Goal: Communication & Community: Answer question/provide support

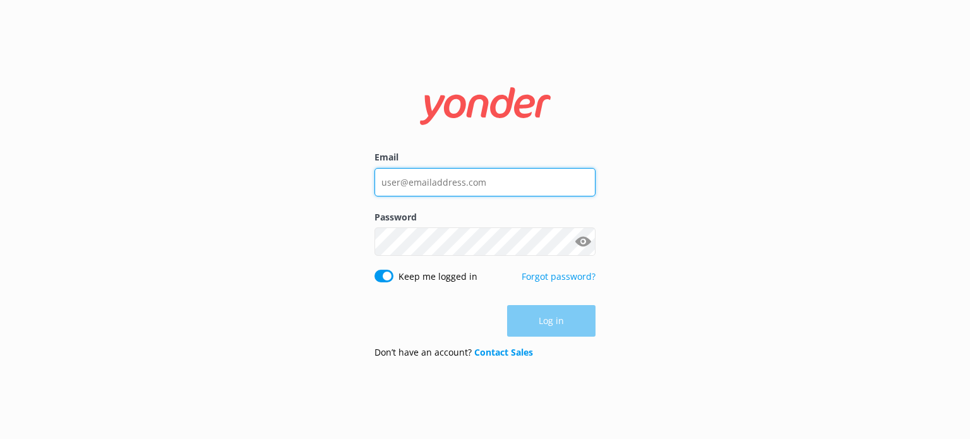
click at [463, 184] on input "Email" at bounding box center [484, 182] width 221 height 28
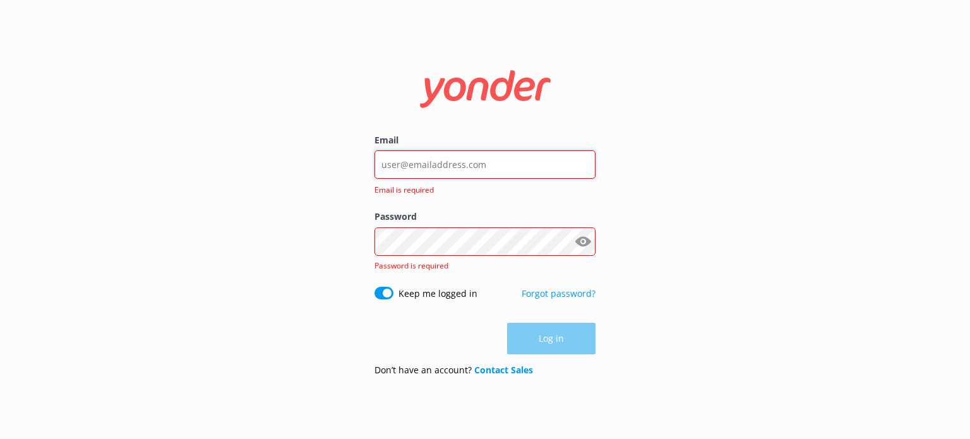
type input "[PERSON_NAME][EMAIL_ADDRESS][DOMAIN_NAME]"
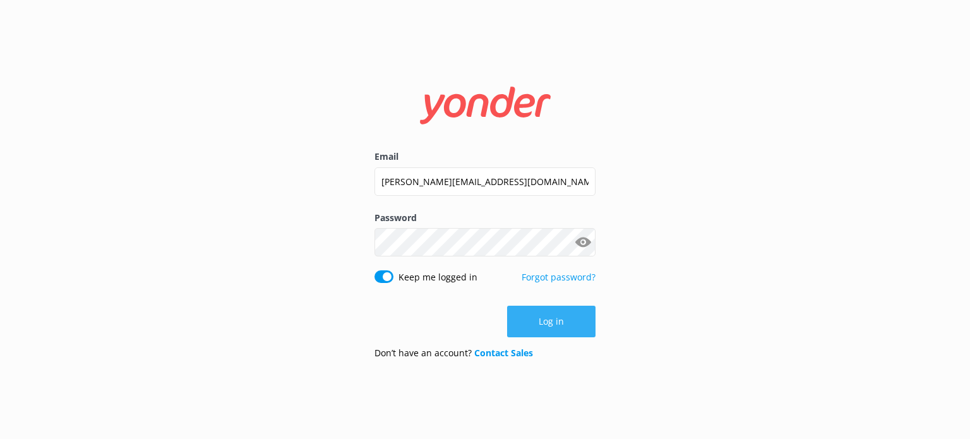
click at [554, 313] on button "Log in" at bounding box center [551, 322] width 88 height 32
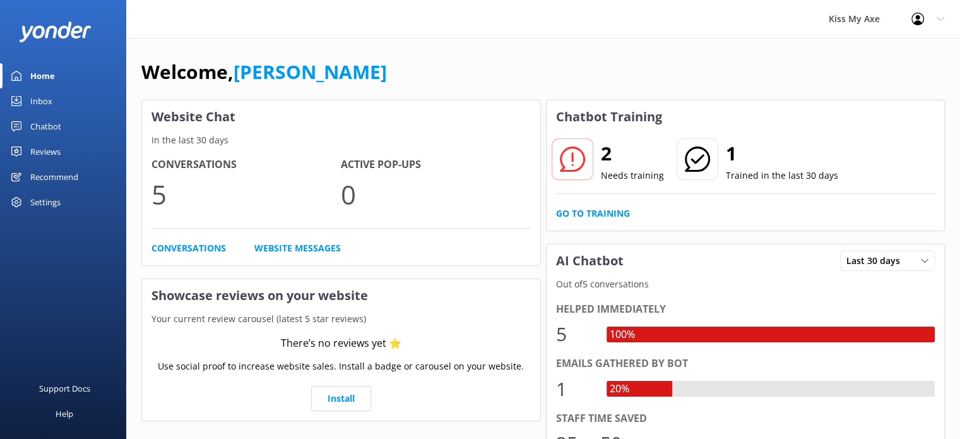
click at [55, 124] on div "Chatbot" at bounding box center [45, 126] width 31 height 25
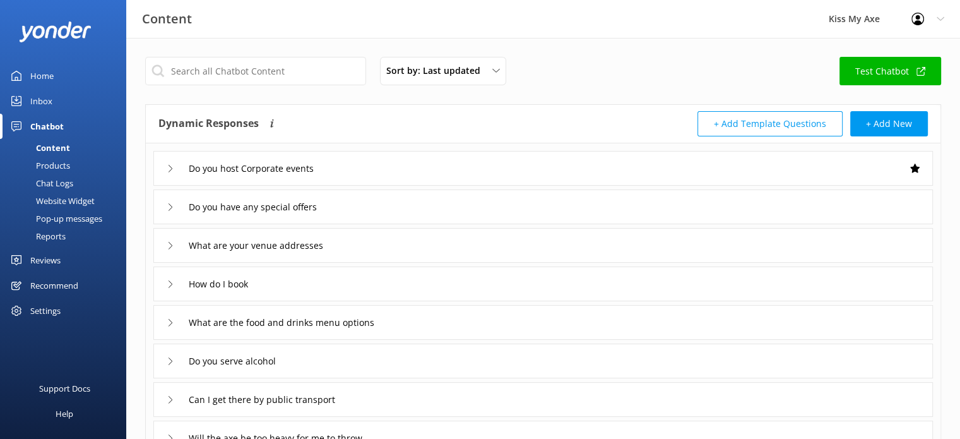
click at [43, 101] on div "Inbox" at bounding box center [41, 100] width 22 height 25
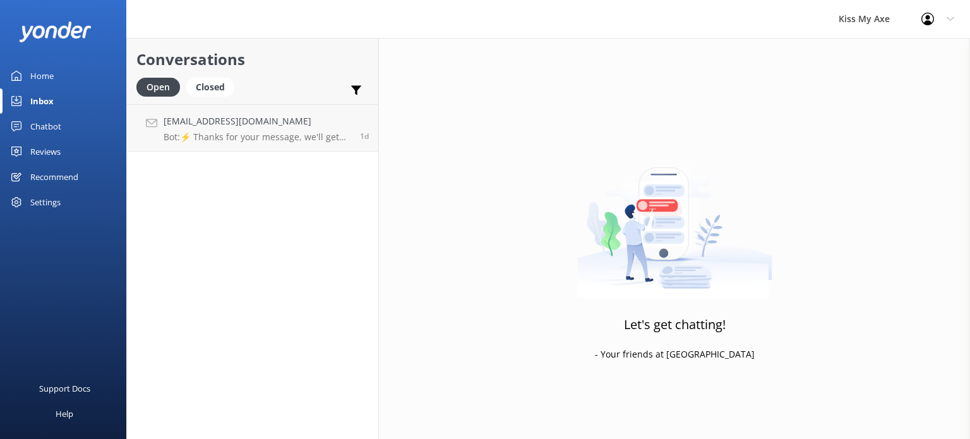
click at [42, 125] on div "Chatbot" at bounding box center [45, 126] width 31 height 25
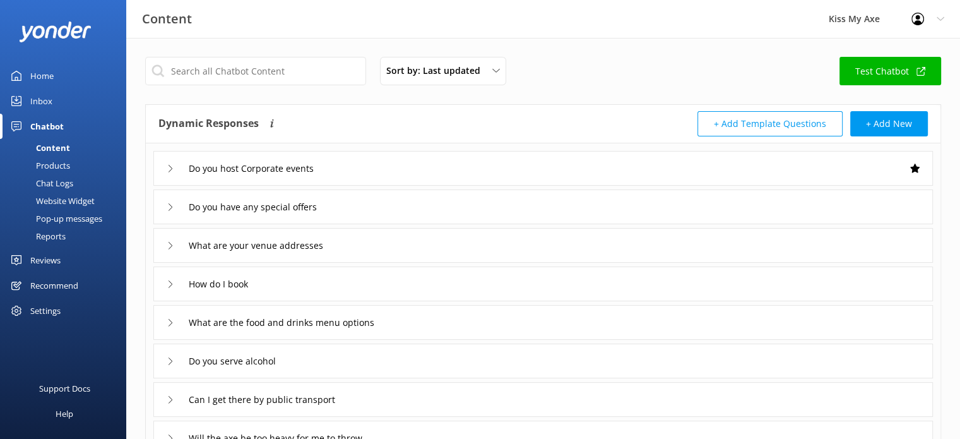
click at [47, 307] on div "Settings" at bounding box center [45, 310] width 30 height 25
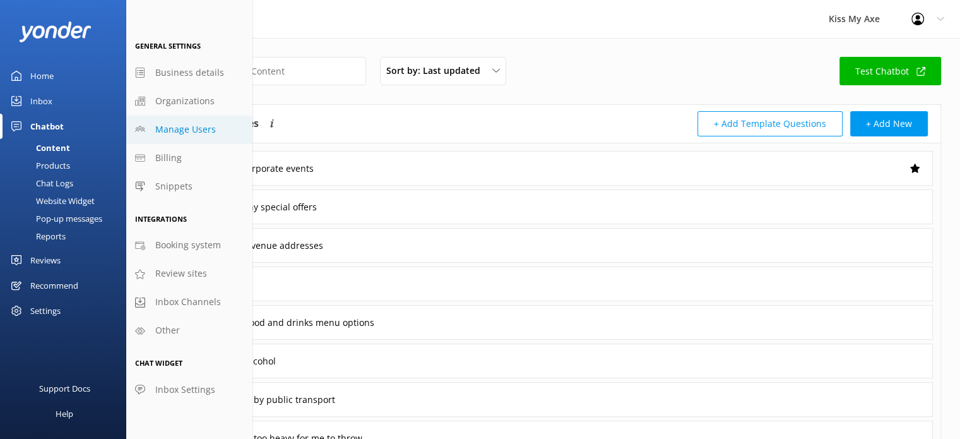
click at [194, 134] on span "Manage Users" at bounding box center [185, 129] width 61 height 14
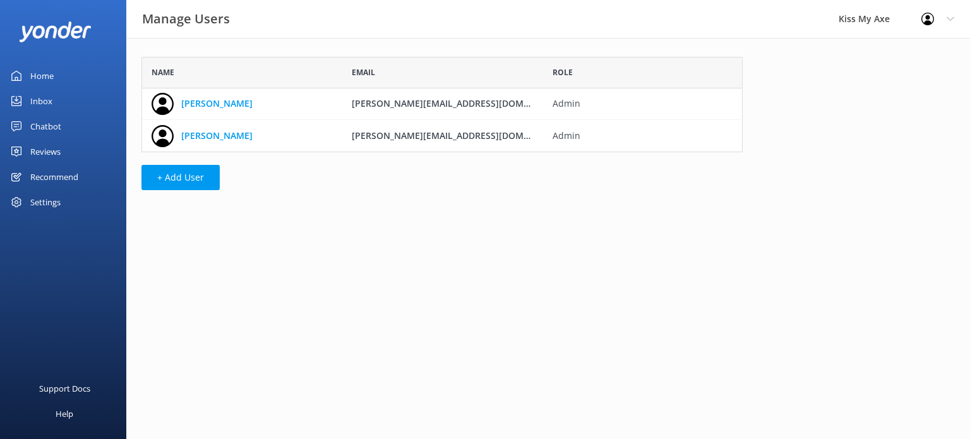
scroll to position [85, 591]
click at [43, 196] on div "Settings" at bounding box center [45, 201] width 30 height 25
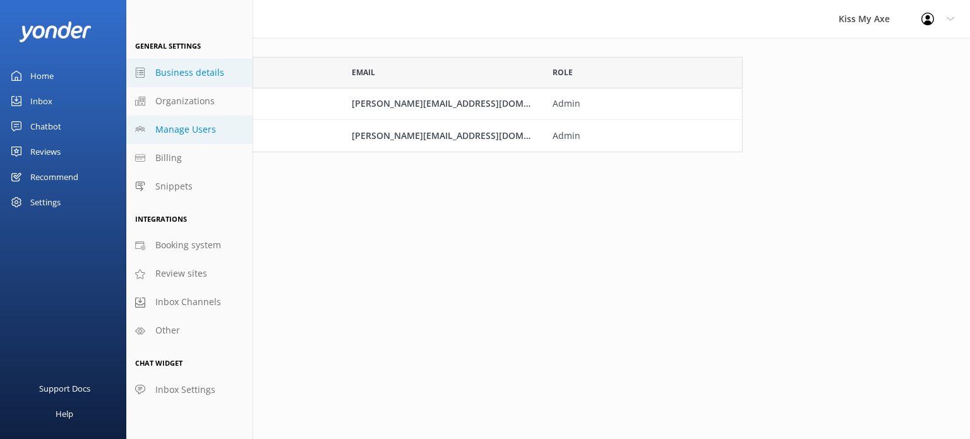
click at [179, 76] on span "Business details" at bounding box center [189, 73] width 69 height 14
select select "[GEOGRAPHIC_DATA]/[GEOGRAPHIC_DATA]"
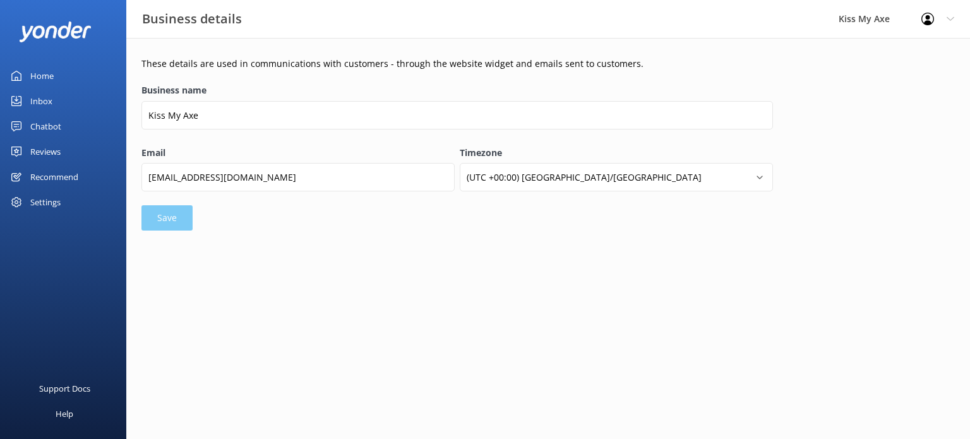
click at [52, 198] on div "Settings" at bounding box center [45, 201] width 30 height 25
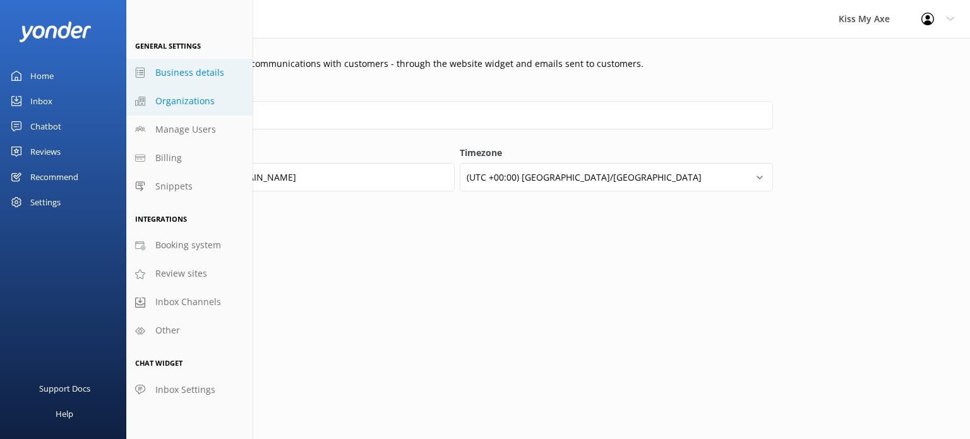
click at [224, 101] on link "Organizations" at bounding box center [189, 101] width 126 height 28
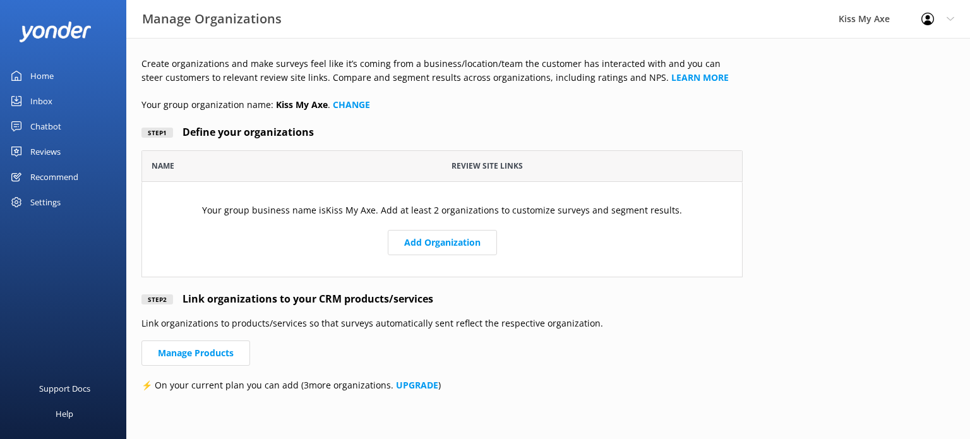
scroll to position [117, 591]
click at [61, 200] on div "Settings" at bounding box center [63, 201] width 126 height 25
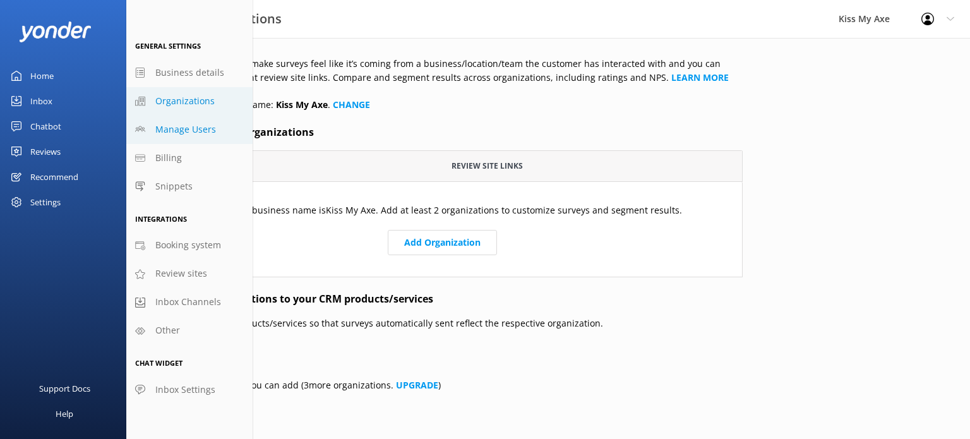
click at [202, 140] on link "Manage Users" at bounding box center [189, 130] width 126 height 28
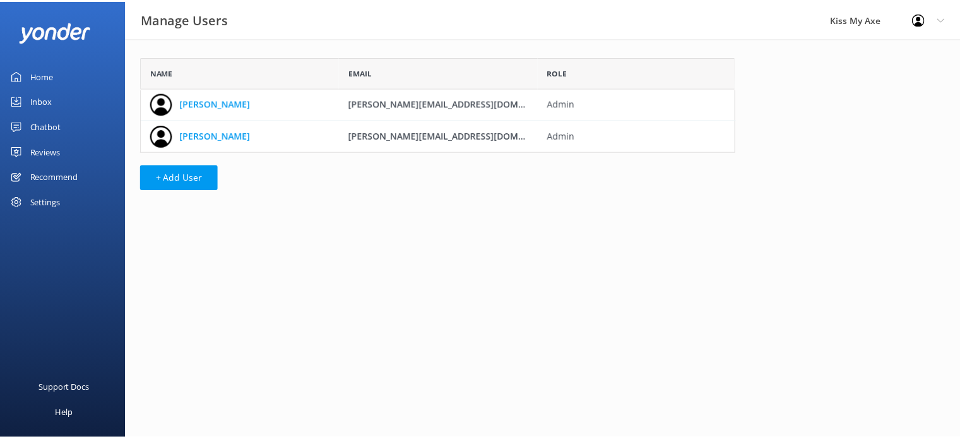
scroll to position [85, 591]
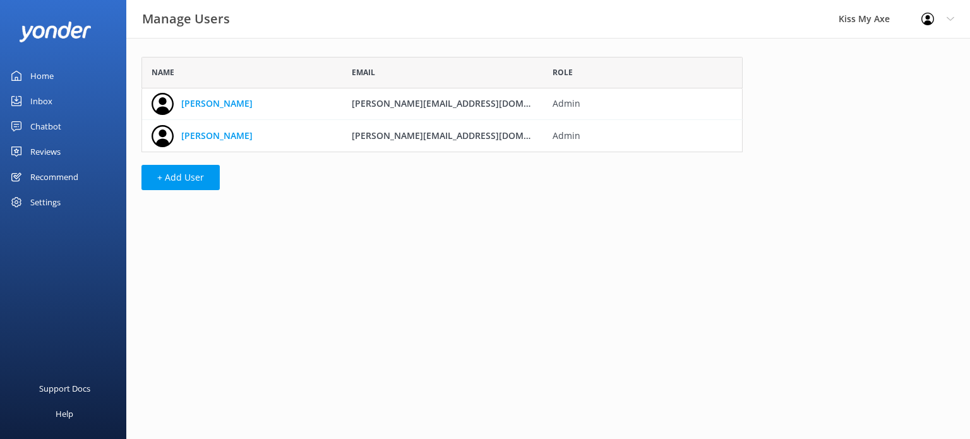
click at [57, 199] on div "Settings" at bounding box center [45, 201] width 30 height 25
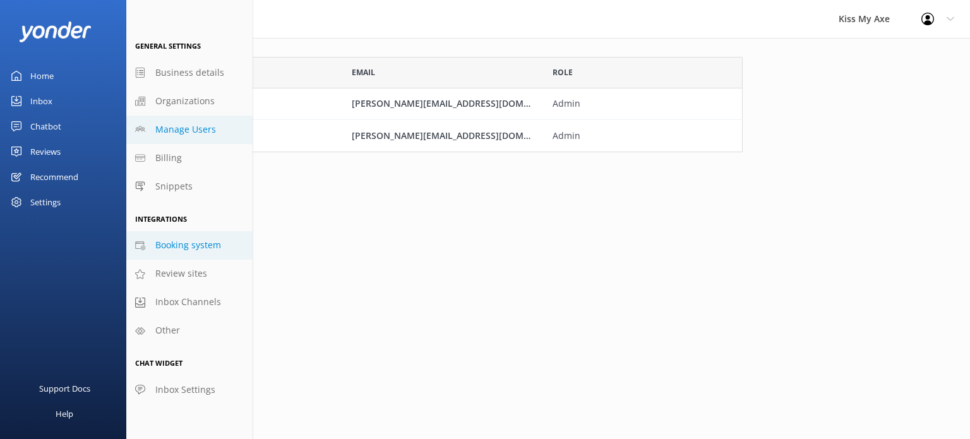
click at [184, 241] on span "Booking system" at bounding box center [188, 245] width 66 height 14
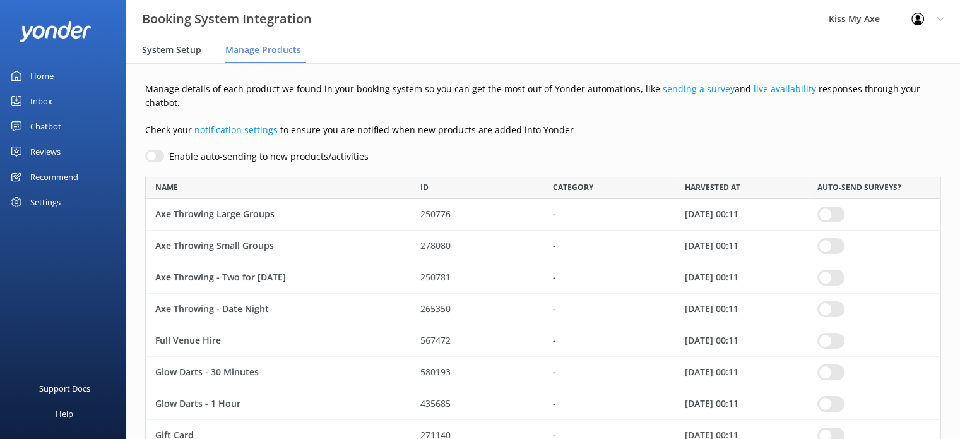
click at [177, 52] on span "System Setup" at bounding box center [171, 50] width 59 height 13
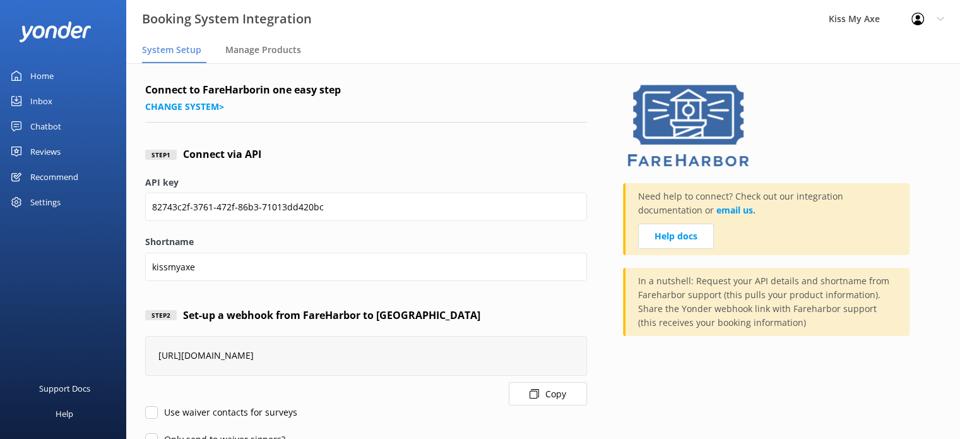
click at [40, 146] on div "Reviews" at bounding box center [45, 151] width 30 height 25
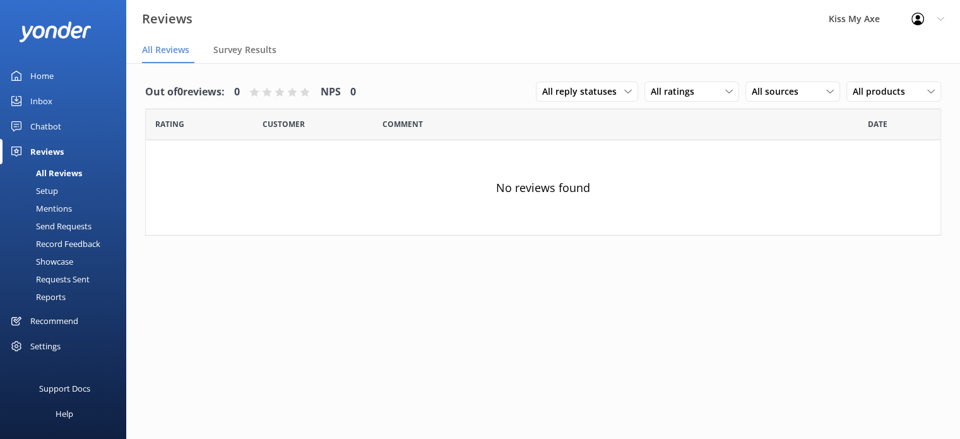
click at [50, 191] on div "Setup" at bounding box center [33, 191] width 51 height 18
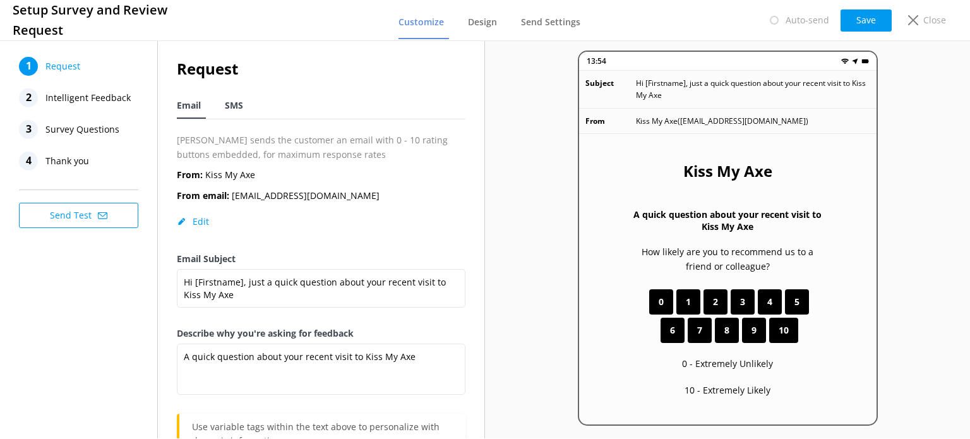
click at [239, 100] on span "SMS" at bounding box center [234, 105] width 18 height 13
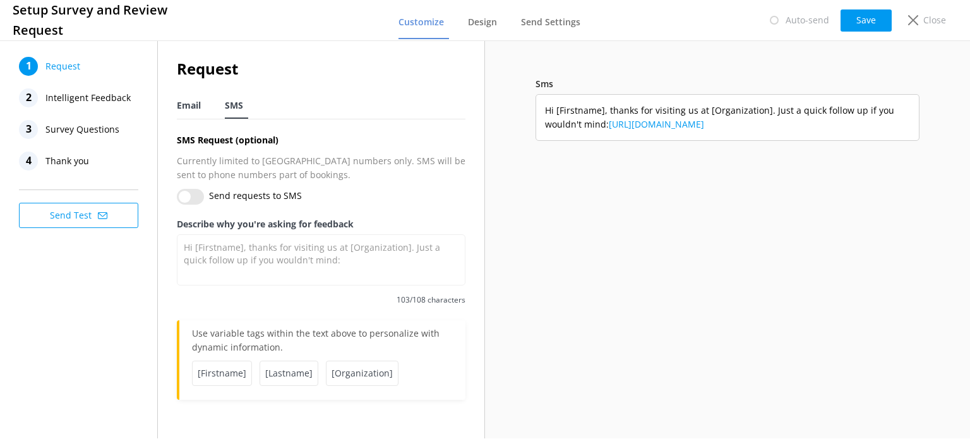
click at [194, 101] on span "Email" at bounding box center [189, 105] width 24 height 13
type textarea "A quick question about your recent visit to Kiss My Axe"
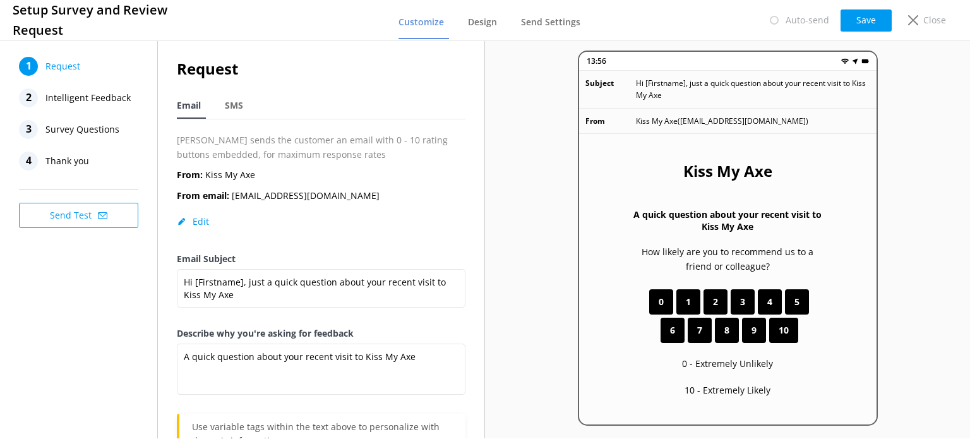
click at [71, 104] on span "Intelligent Feedback" at bounding box center [87, 97] width 85 height 19
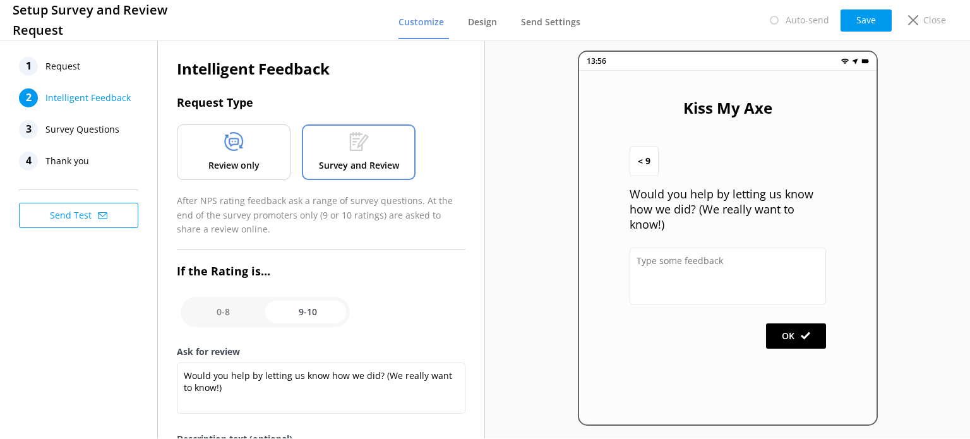
click at [73, 119] on nav "1 Request 2 Intelligent Feedback 3 Survey Questions 4 Thank you" at bounding box center [82, 114] width 126 height 114
click at [88, 128] on span "Survey Questions" at bounding box center [82, 129] width 74 height 19
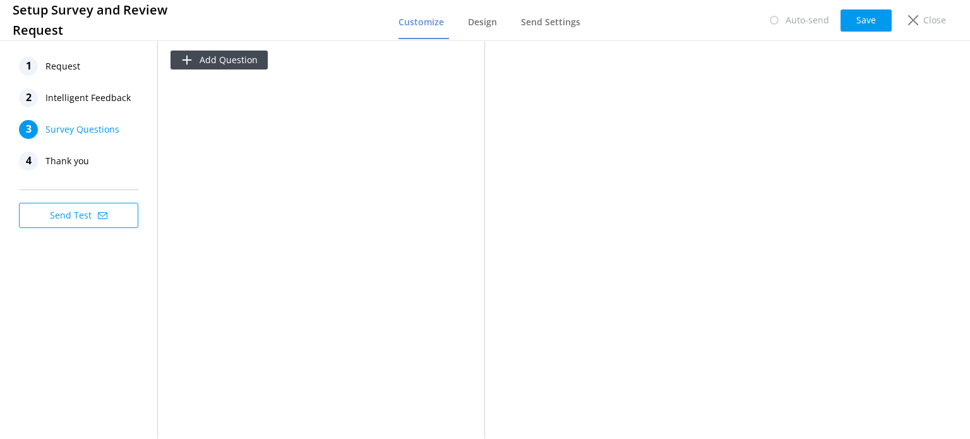
click at [80, 157] on span "Thank you" at bounding box center [67, 161] width 44 height 19
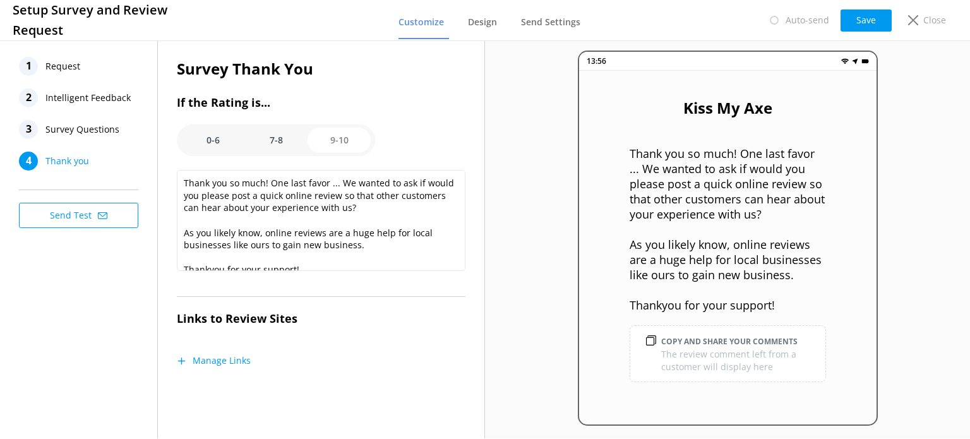
click at [73, 64] on span "Request" at bounding box center [62, 66] width 35 height 19
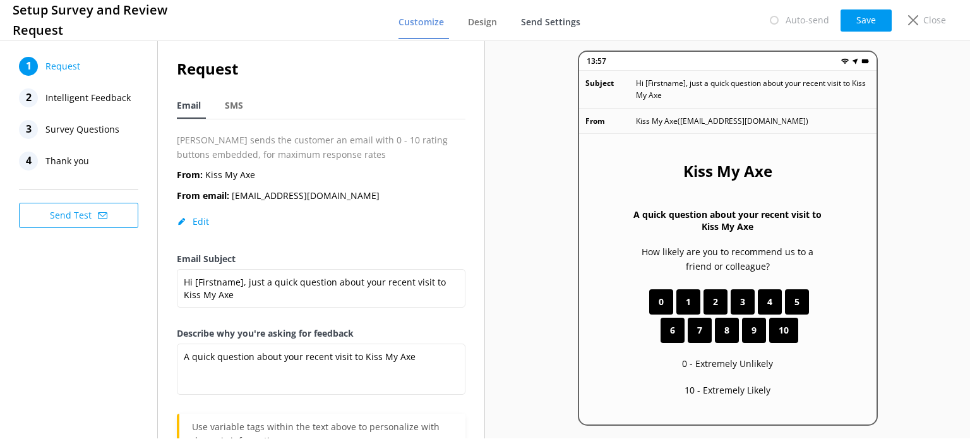
click at [559, 23] on span "Send Settings" at bounding box center [550, 22] width 59 height 13
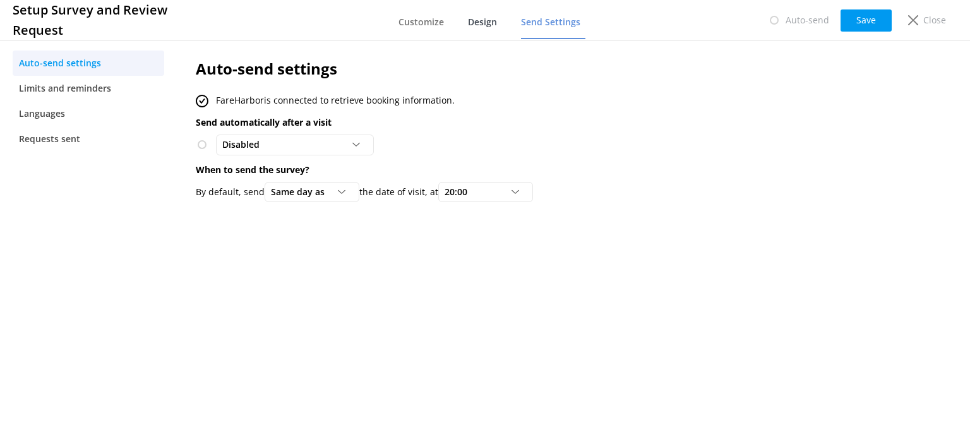
click at [485, 28] on link "Design" at bounding box center [485, 22] width 34 height 33
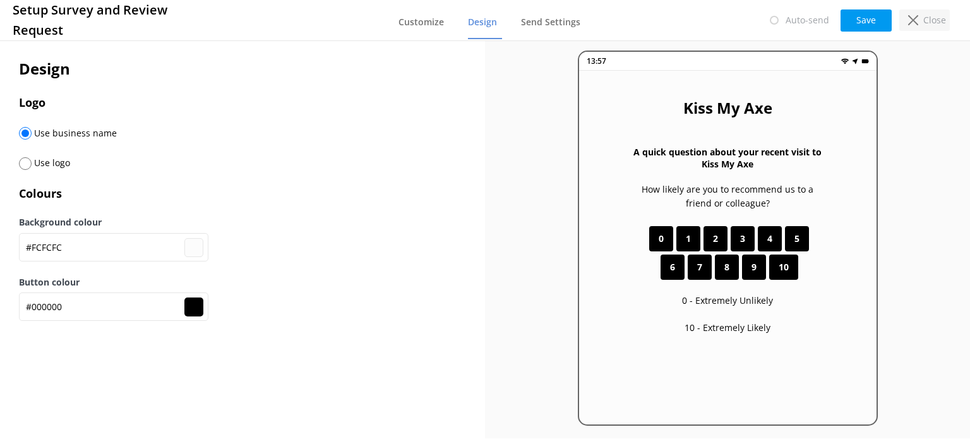
click at [919, 21] on div "Close" at bounding box center [924, 19] width 51 height 21
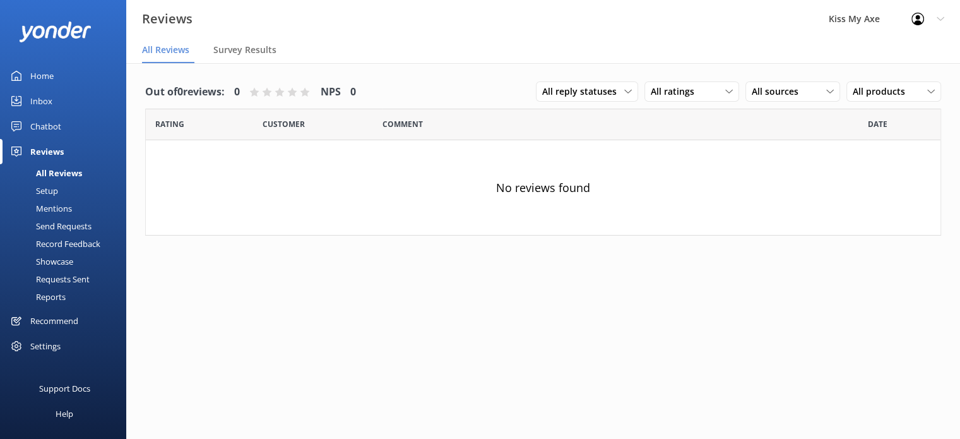
click at [49, 191] on div "Setup" at bounding box center [33, 191] width 51 height 18
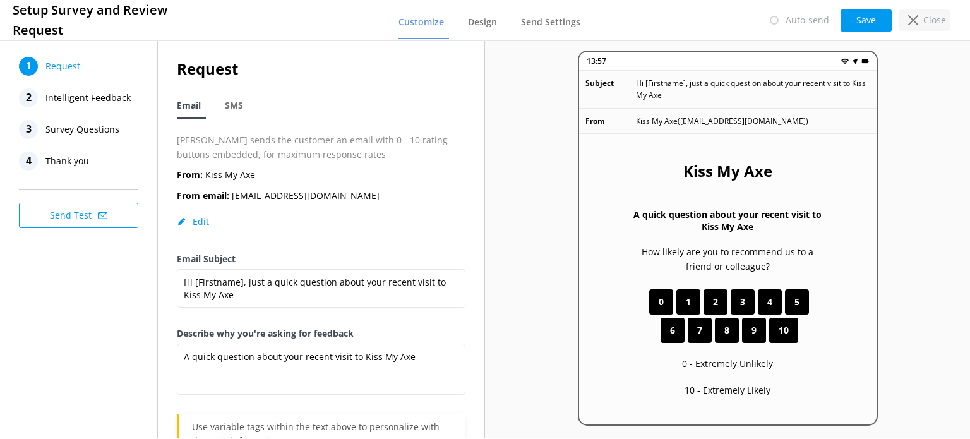
click at [917, 19] on icon at bounding box center [913, 20] width 10 height 10
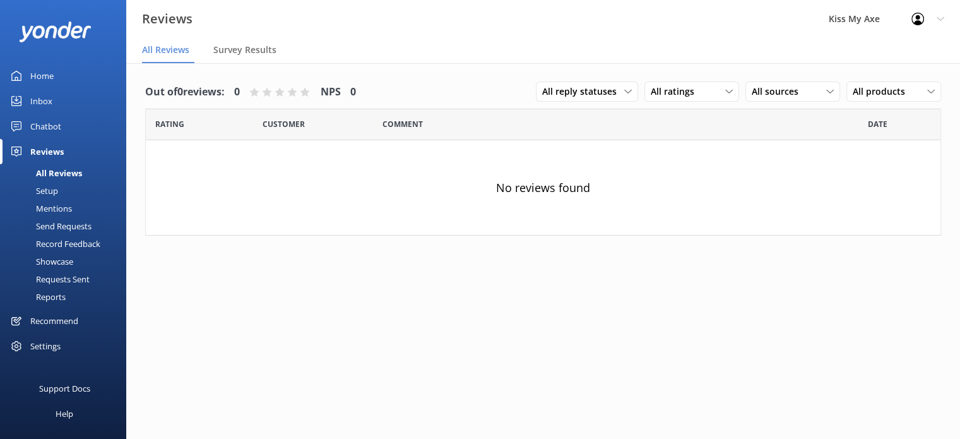
click at [47, 185] on div "Setup" at bounding box center [33, 191] width 51 height 18
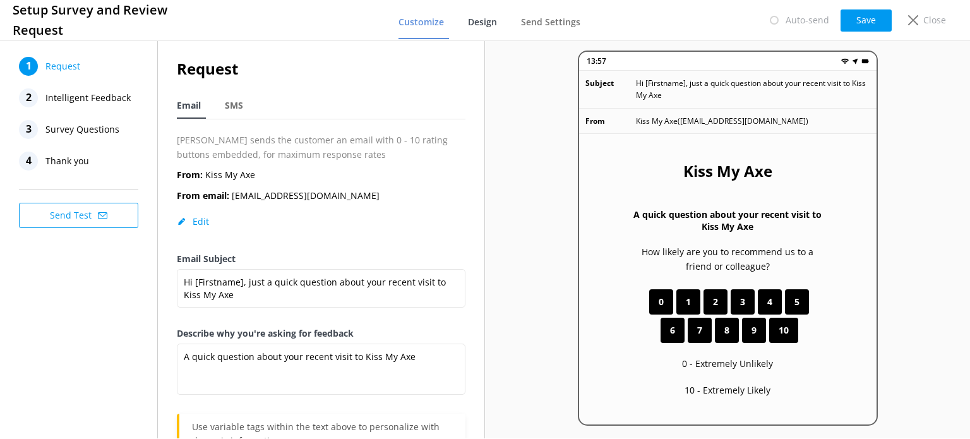
click at [485, 16] on span "Design" at bounding box center [482, 22] width 29 height 13
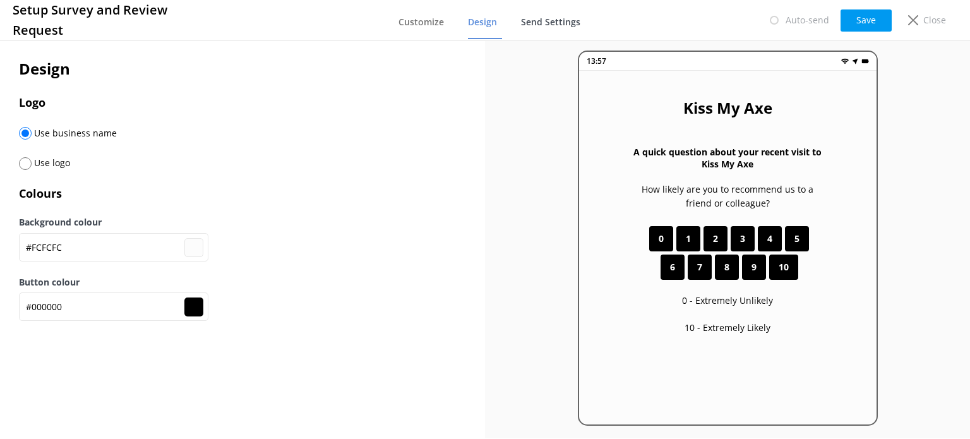
click at [529, 21] on span "Send Settings" at bounding box center [550, 22] width 59 height 13
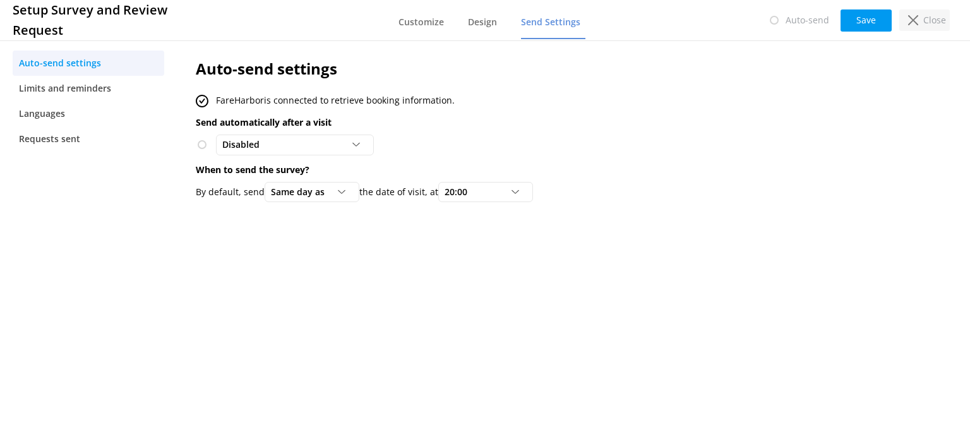
click at [910, 20] on icon at bounding box center [913, 20] width 10 height 10
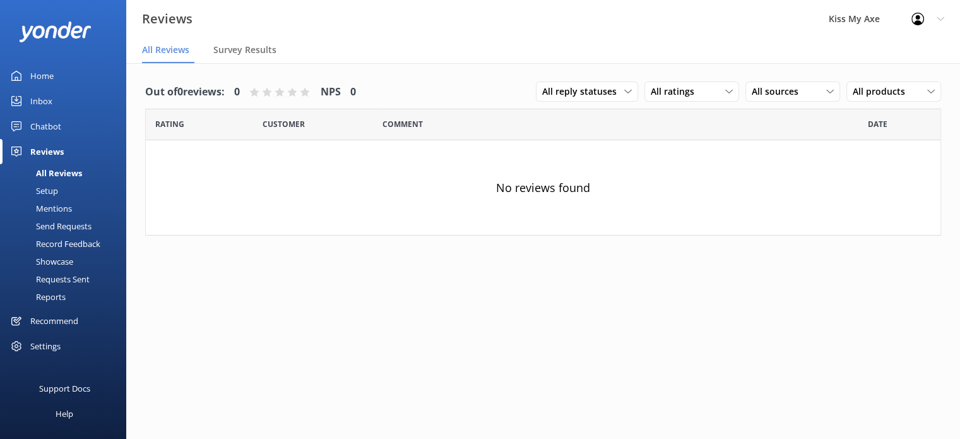
click at [56, 213] on div "Mentions" at bounding box center [40, 209] width 64 height 18
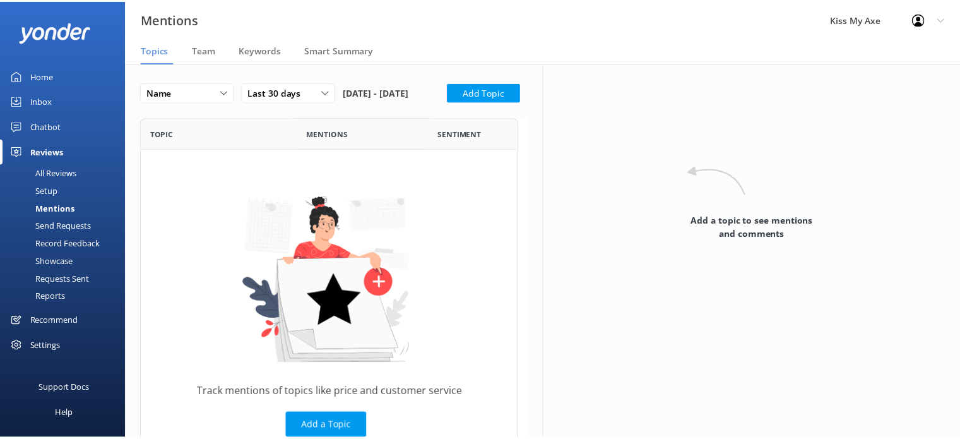
scroll to position [338, 372]
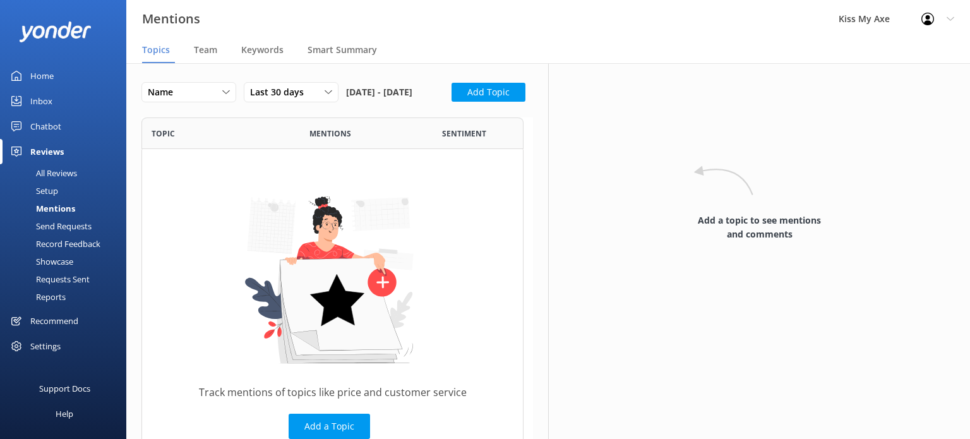
click at [68, 229] on div "Send Requests" at bounding box center [50, 226] width 84 height 18
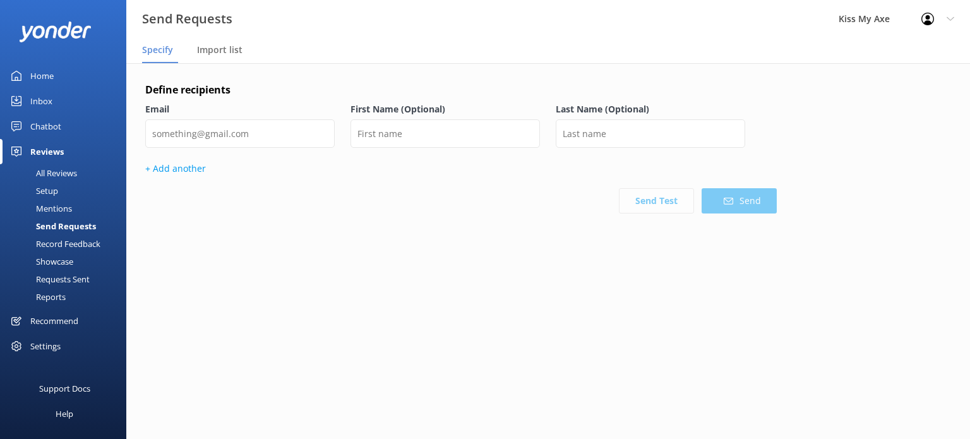
click at [64, 244] on div "Record Feedback" at bounding box center [54, 244] width 93 height 18
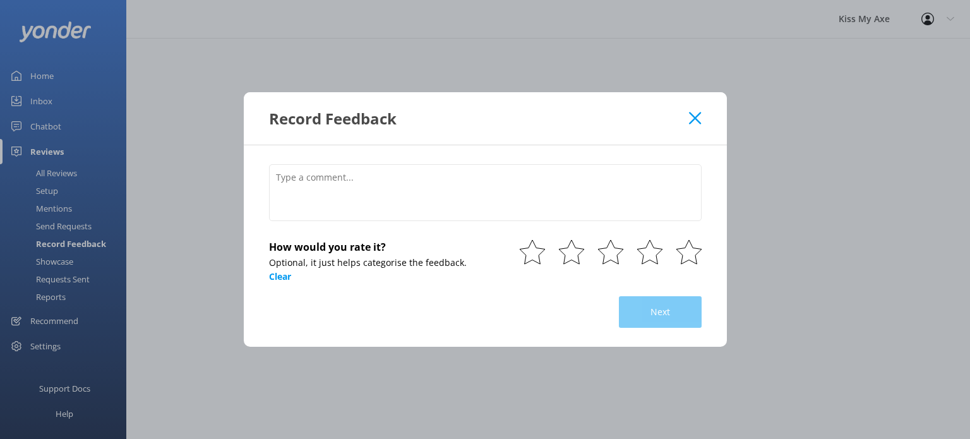
click at [693, 118] on icon at bounding box center [695, 118] width 12 height 13
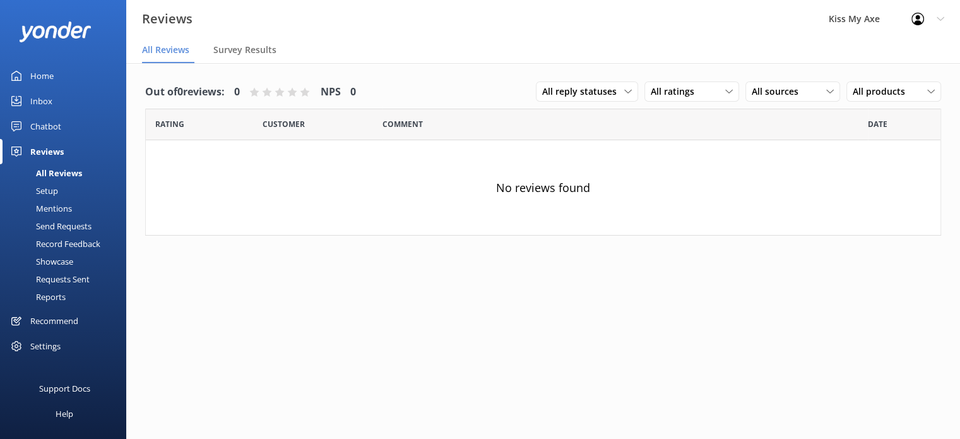
click at [51, 296] on div "Reports" at bounding box center [37, 297] width 58 height 18
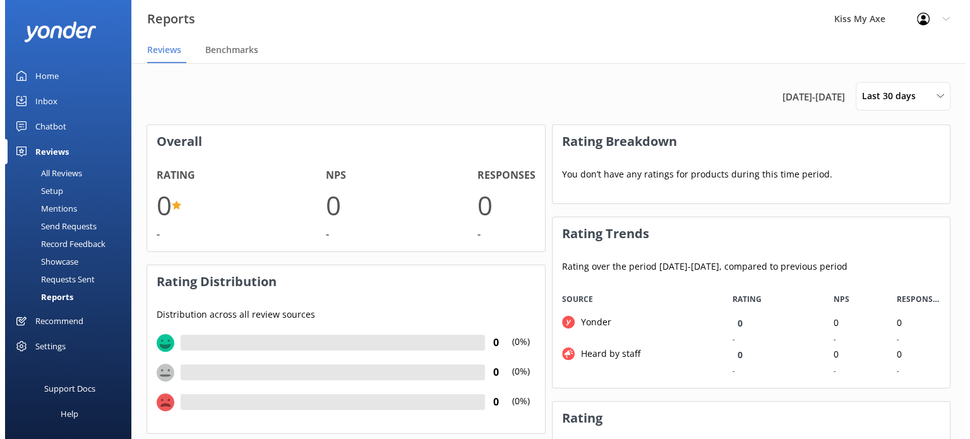
scroll to position [95, 388]
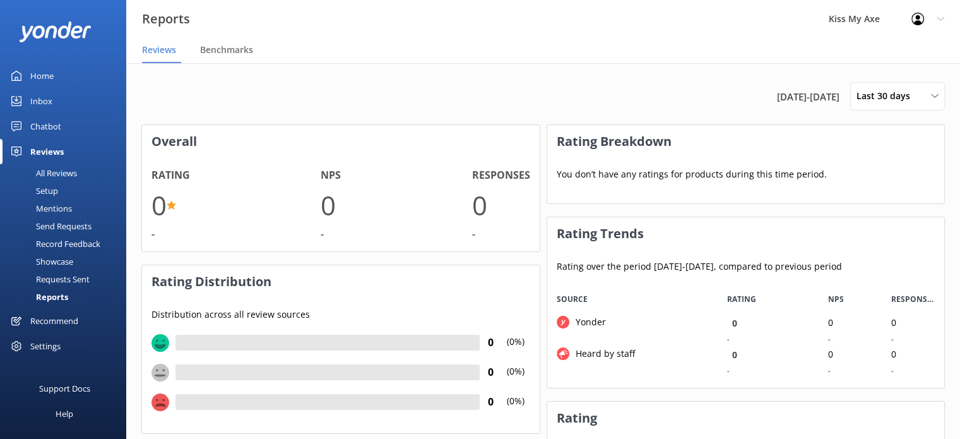
click at [55, 280] on div "Requests Sent" at bounding box center [49, 279] width 82 height 18
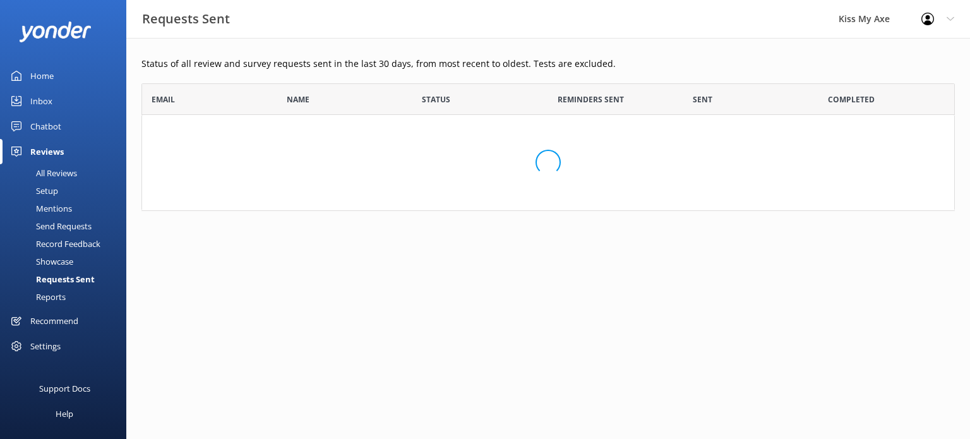
scroll to position [117, 803]
click at [52, 129] on div "Chatbot" at bounding box center [45, 126] width 31 height 25
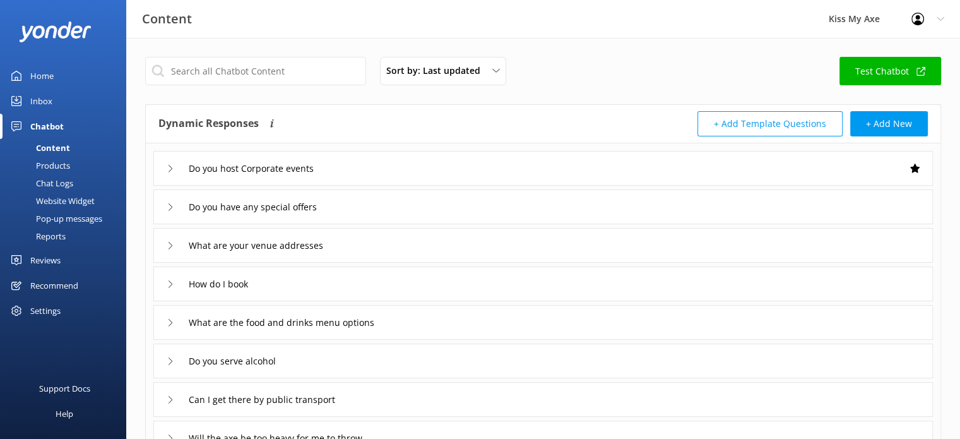
click at [45, 259] on div "Reviews" at bounding box center [45, 260] width 30 height 25
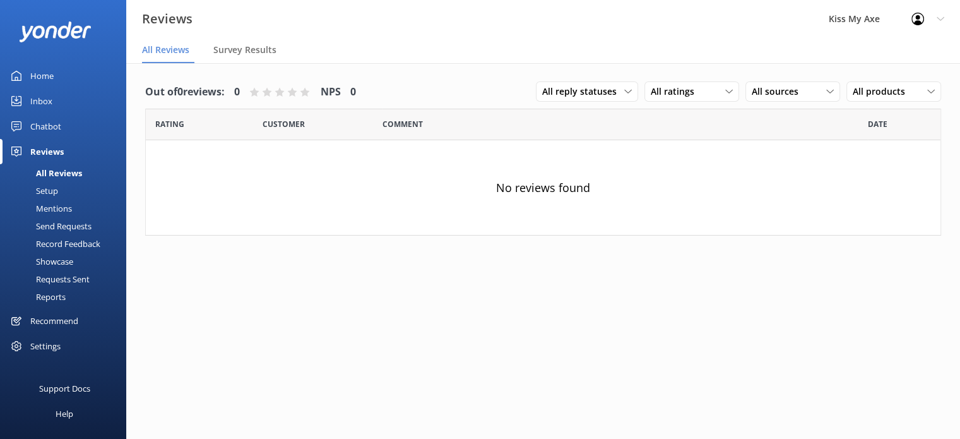
click at [921, 25] on icon at bounding box center [918, 19] width 13 height 13
click at [693, 212] on div "No reviews found" at bounding box center [543, 187] width 795 height 95
click at [40, 343] on div "Settings" at bounding box center [45, 345] width 30 height 25
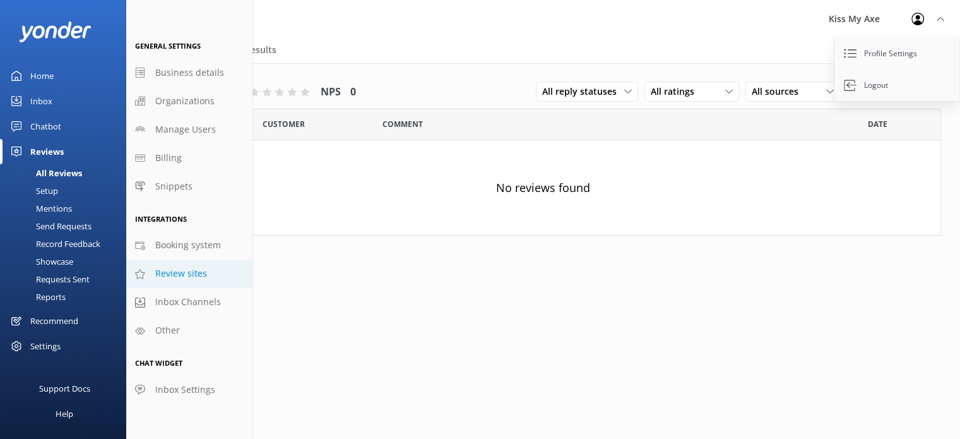
click at [187, 265] on link "Review sites" at bounding box center [189, 273] width 126 height 28
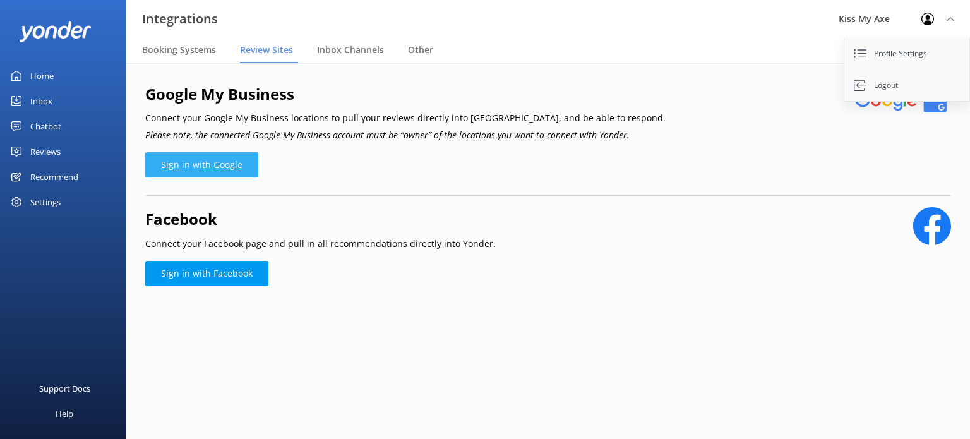
click at [216, 160] on link "Sign in with Google" at bounding box center [201, 164] width 113 height 25
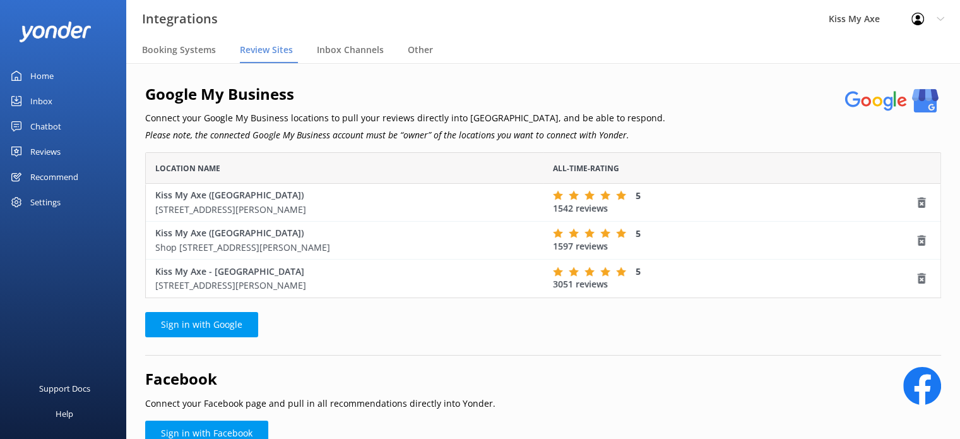
scroll to position [10, 10]
click at [430, 53] on div "Other" at bounding box center [423, 50] width 30 height 25
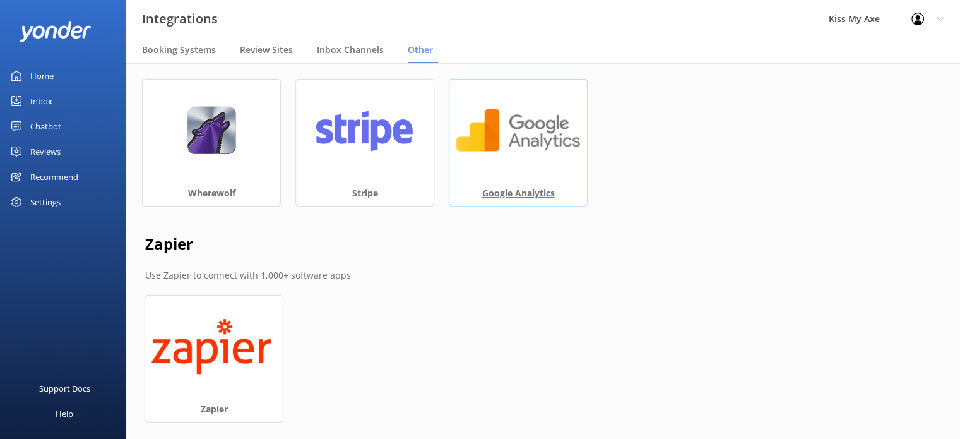
click at [498, 112] on img at bounding box center [518, 130] width 125 height 49
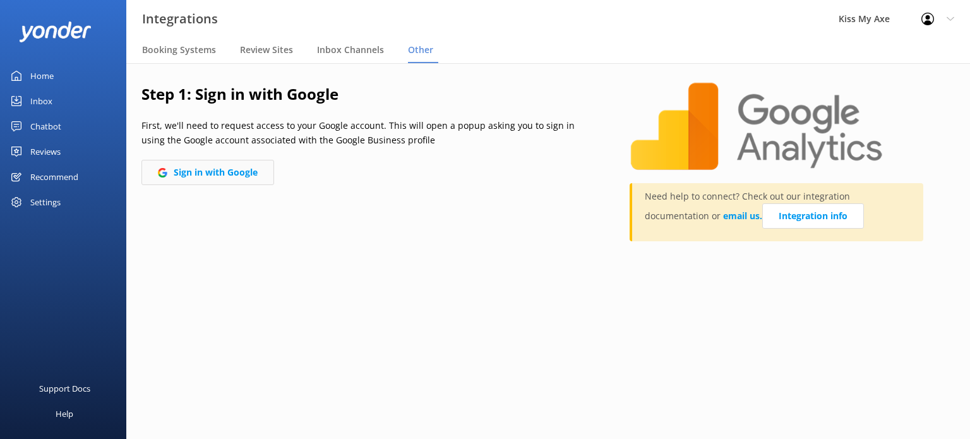
click at [226, 166] on button "Sign in with Google" at bounding box center [207, 172] width 133 height 25
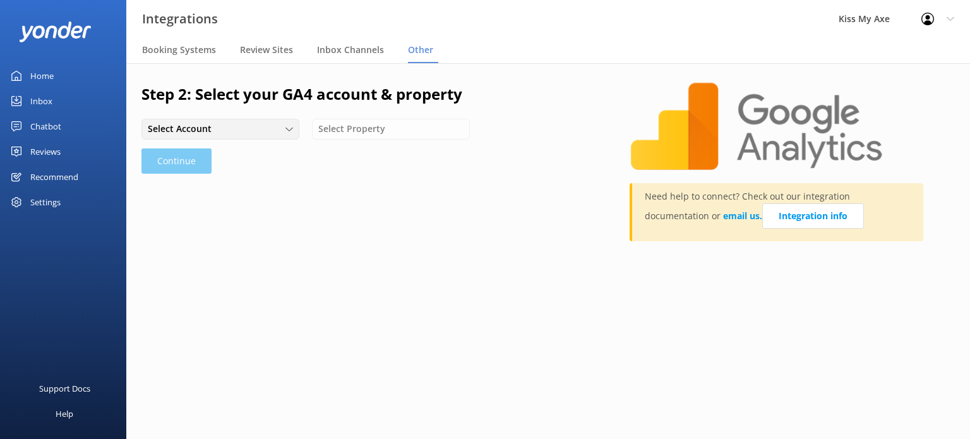
click at [272, 128] on div "Select Account" at bounding box center [221, 129] width 152 height 14
click at [254, 151] on link "Kiss My Axe" at bounding box center [220, 155] width 156 height 25
click at [381, 131] on span "Select Property" at bounding box center [355, 129] width 75 height 14
click at [379, 152] on div "kissmyaxe.com.au - GA4" at bounding box center [360, 155] width 83 height 13
click at [186, 155] on button "Continue" at bounding box center [176, 160] width 70 height 25
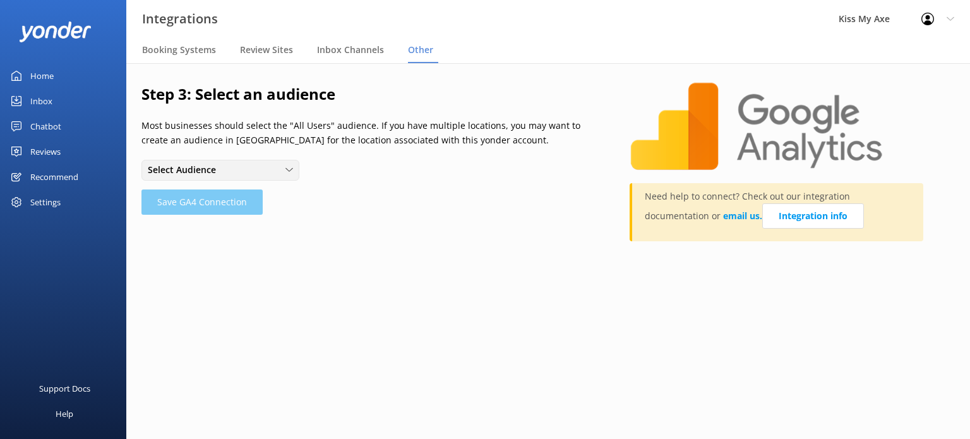
click at [193, 169] on span "Select Audience" at bounding box center [186, 170] width 76 height 14
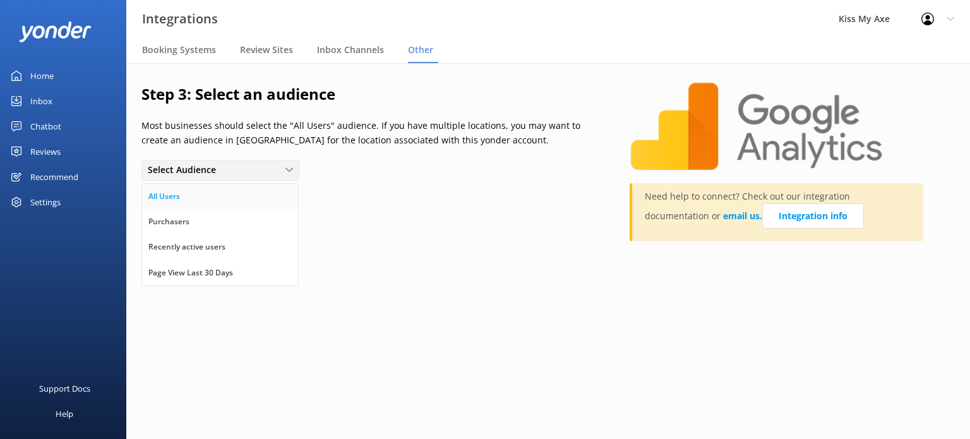
click at [193, 193] on link "All Users" at bounding box center [220, 196] width 156 height 25
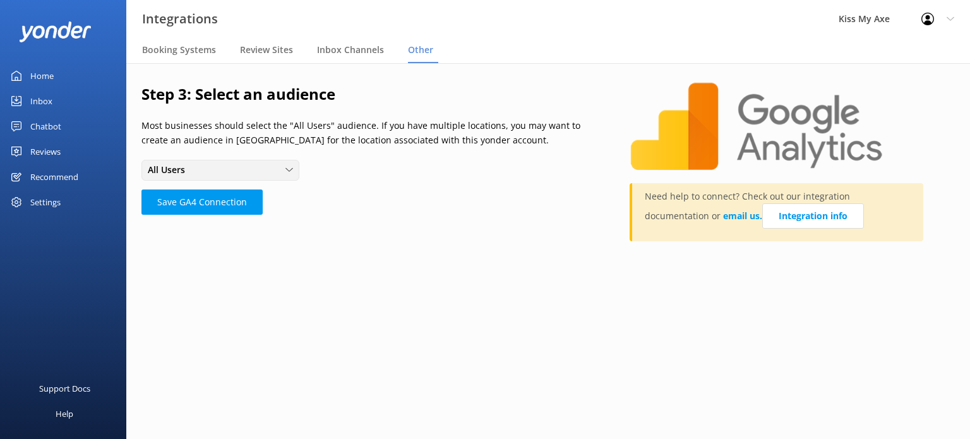
click at [268, 171] on div "All Users" at bounding box center [221, 170] width 152 height 14
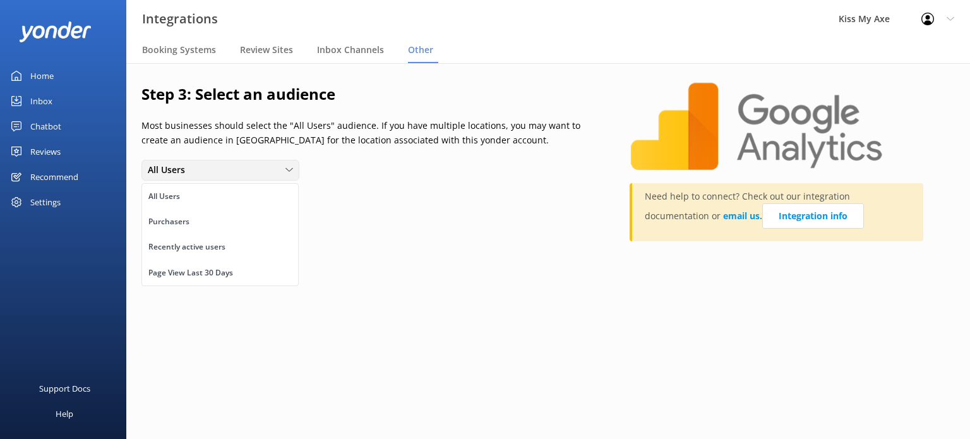
click at [268, 171] on div "All Users" at bounding box center [221, 170] width 152 height 14
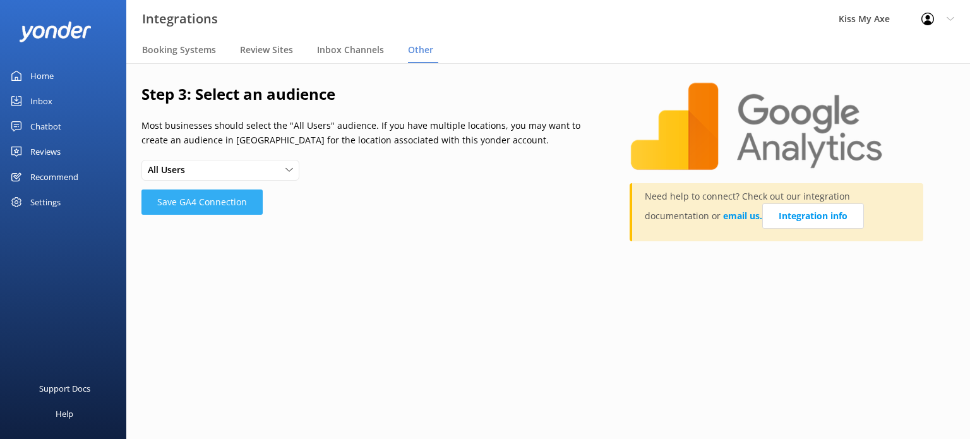
click at [239, 204] on button "Save GA4 Connection" at bounding box center [201, 201] width 121 height 25
click at [196, 193] on button "Save GA4 Connection" at bounding box center [201, 201] width 121 height 25
click at [190, 50] on span "Booking Systems" at bounding box center [179, 50] width 74 height 13
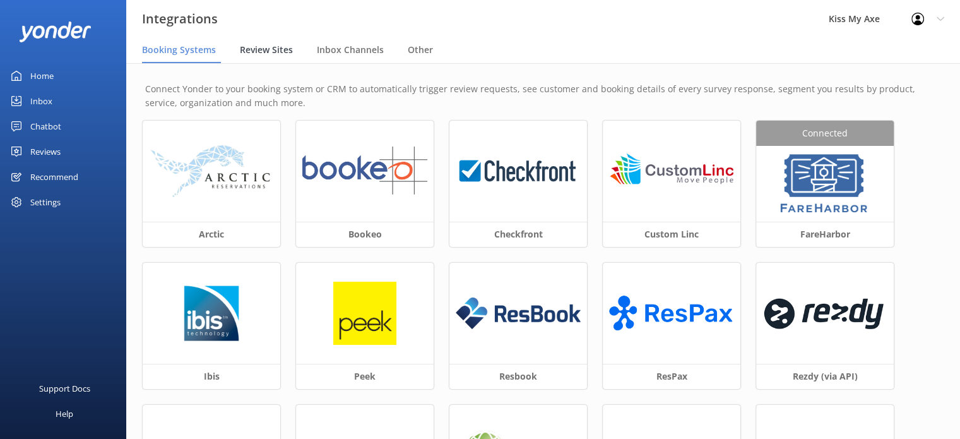
click at [275, 46] on span "Review Sites" at bounding box center [266, 50] width 53 height 13
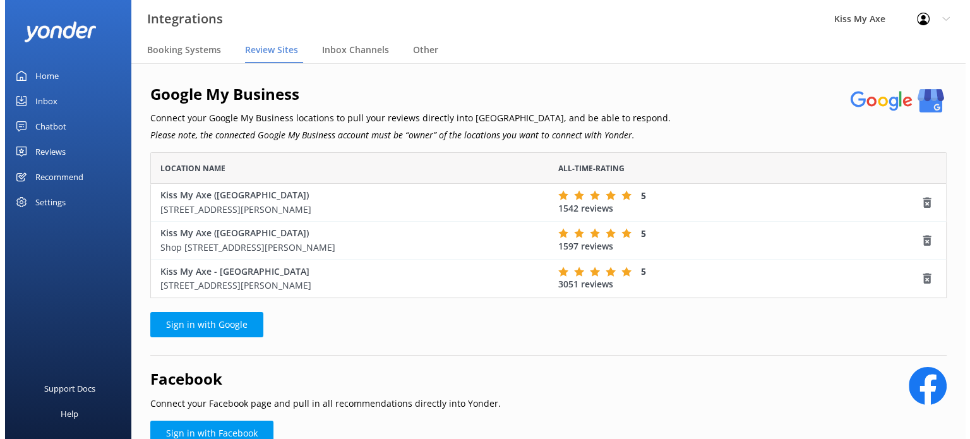
scroll to position [136, 786]
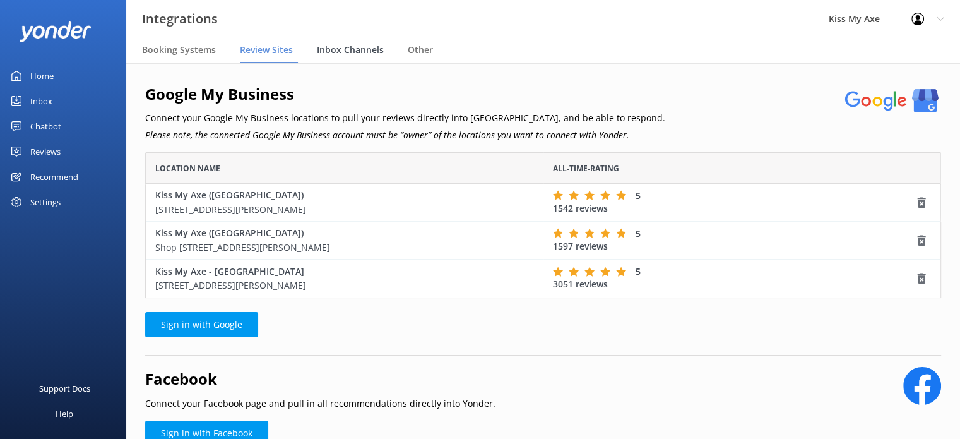
click at [352, 52] on span "Inbox Channels" at bounding box center [350, 50] width 67 height 13
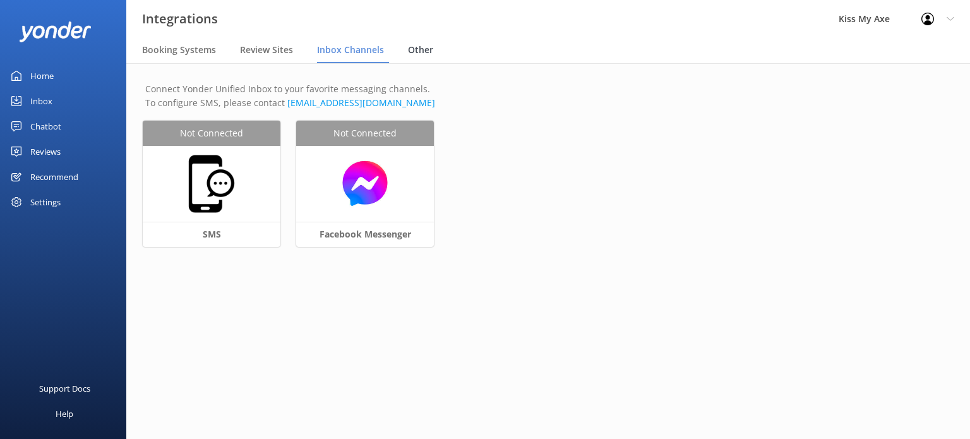
click at [413, 48] on span "Other" at bounding box center [420, 50] width 25 height 13
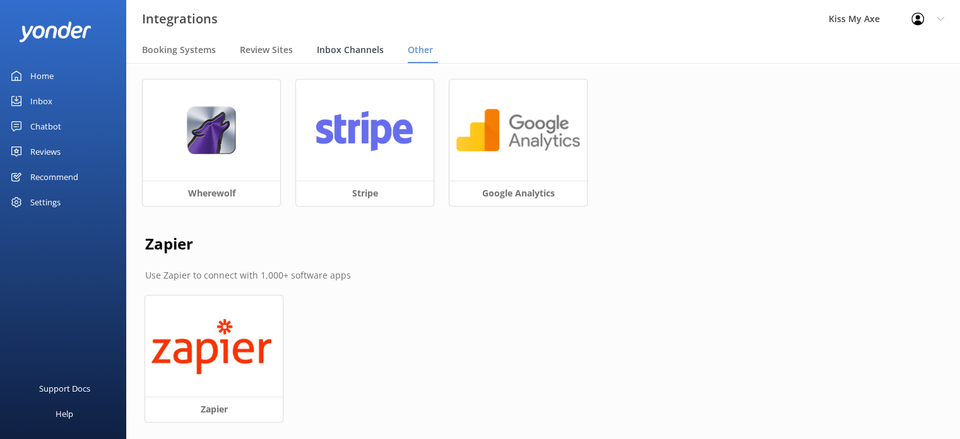
click at [353, 47] on span "Inbox Channels" at bounding box center [350, 50] width 67 height 13
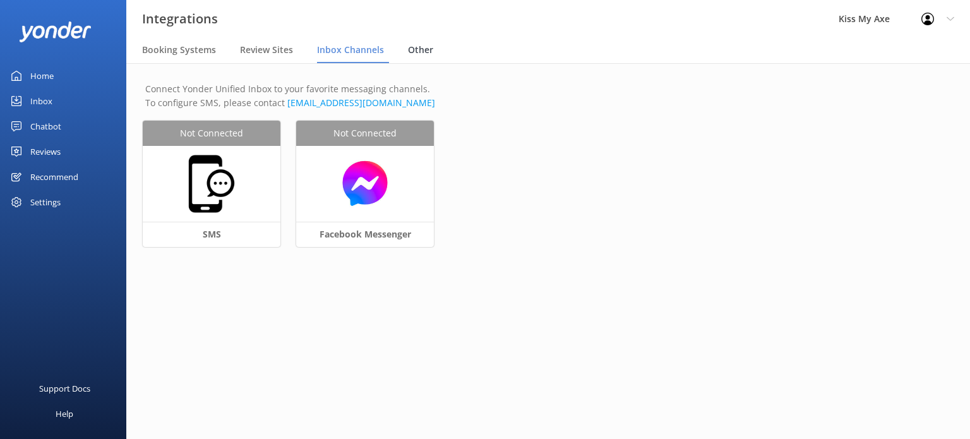
click at [414, 49] on span "Other" at bounding box center [420, 50] width 25 height 13
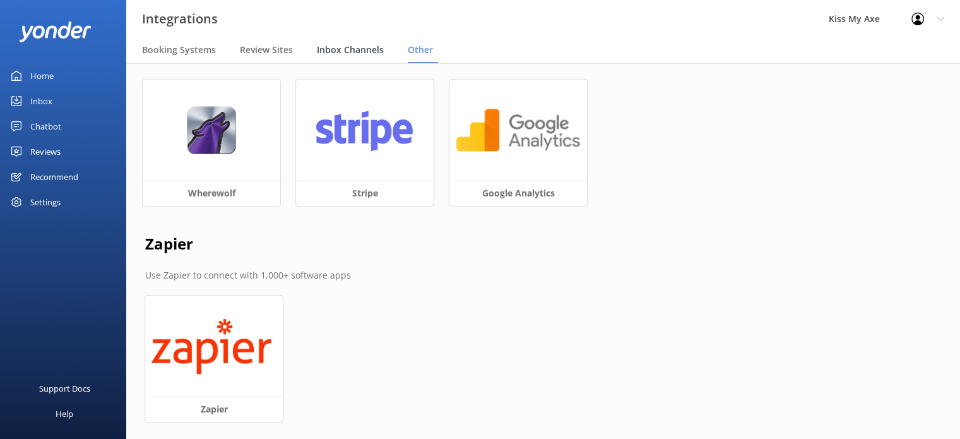
click at [365, 51] on span "Inbox Channels" at bounding box center [350, 50] width 67 height 13
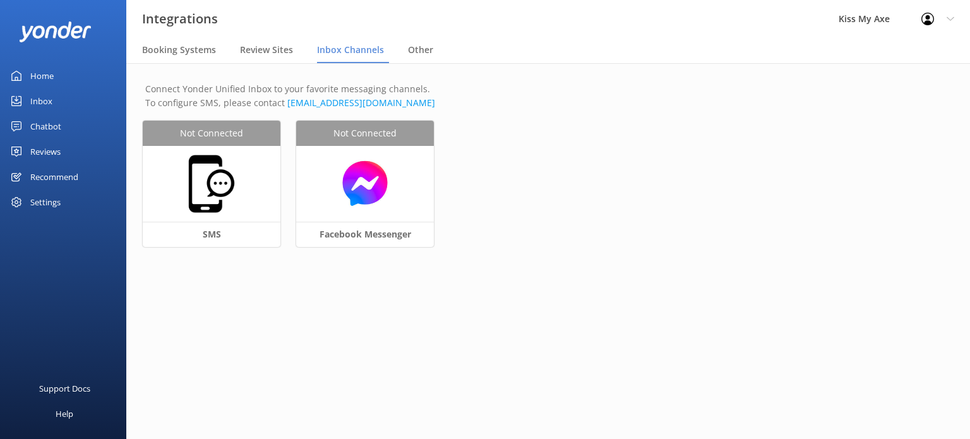
click at [403, 52] on nav "Booking Systems Review Sites Inbox Channels Other" at bounding box center [548, 50] width 844 height 25
click at [419, 49] on span "Other" at bounding box center [420, 50] width 25 height 13
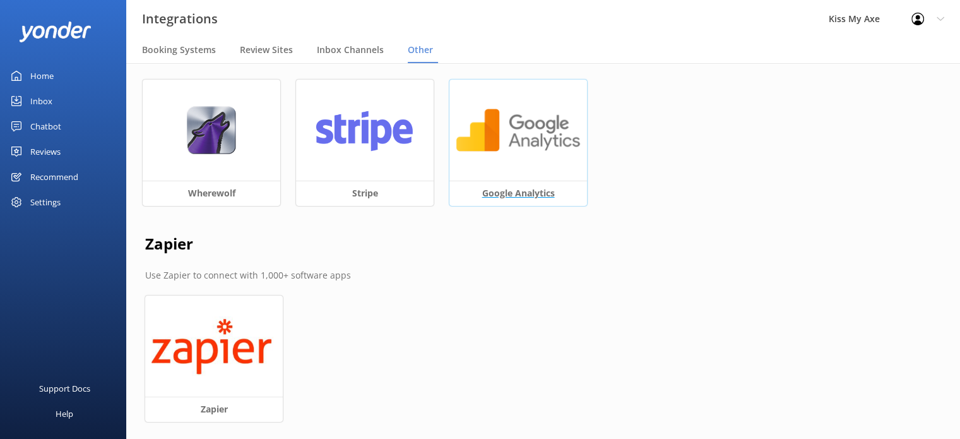
click at [483, 138] on img at bounding box center [518, 130] width 125 height 49
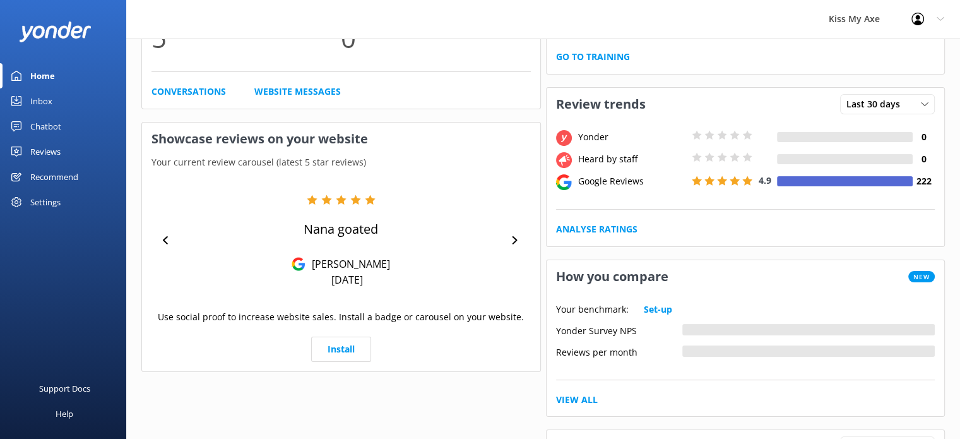
scroll to position [154, 0]
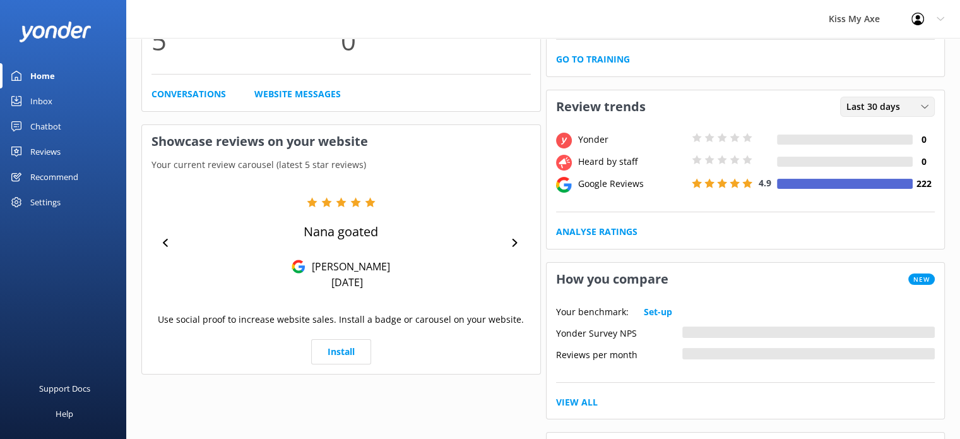
click at [910, 102] on div "Last 30 days" at bounding box center [888, 107] width 88 height 14
click at [893, 138] on link "Last 7 days" at bounding box center [897, 132] width 112 height 25
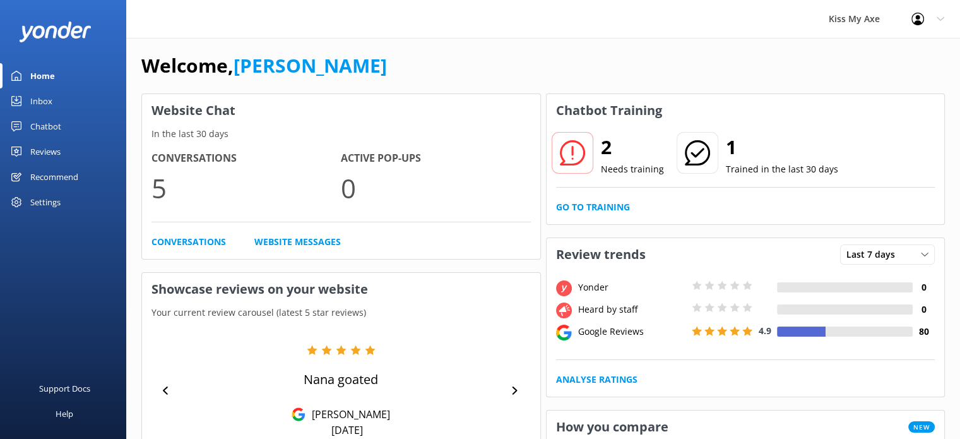
scroll to position [0, 0]
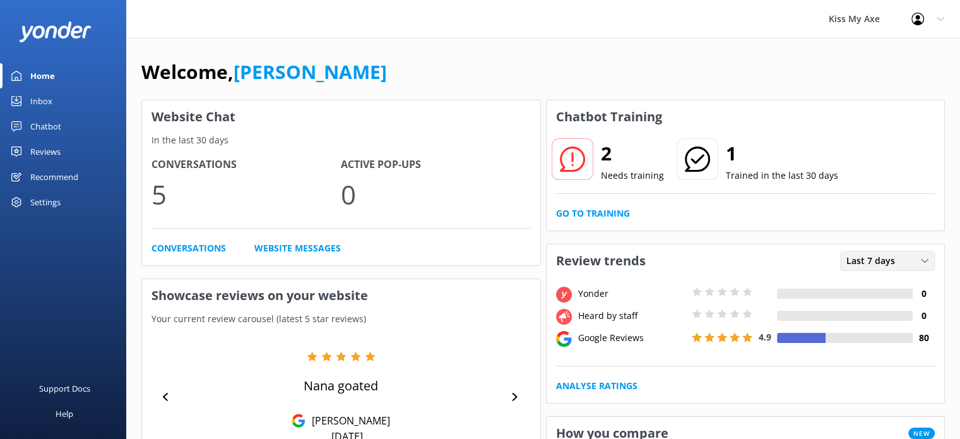
click at [871, 256] on span "Last 7 days" at bounding box center [875, 261] width 56 height 14
click at [870, 307] on div "Last 30 days" at bounding box center [869, 312] width 45 height 13
click at [599, 385] on link "Analyse Ratings" at bounding box center [596, 386] width 81 height 14
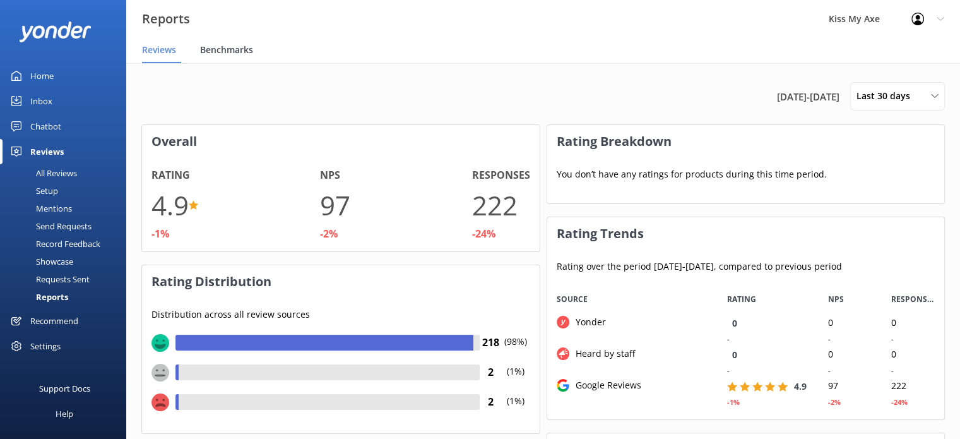
click at [237, 47] on span "Benchmarks" at bounding box center [226, 50] width 53 height 13
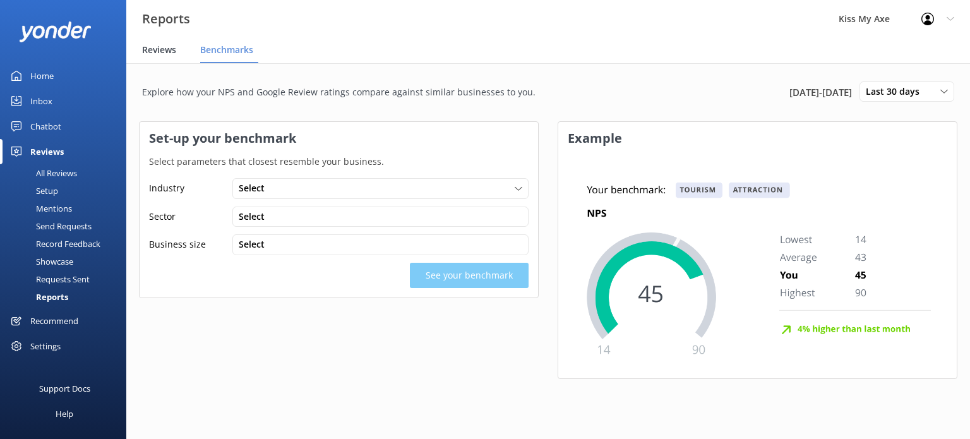
click at [169, 47] on span "Reviews" at bounding box center [159, 50] width 34 height 13
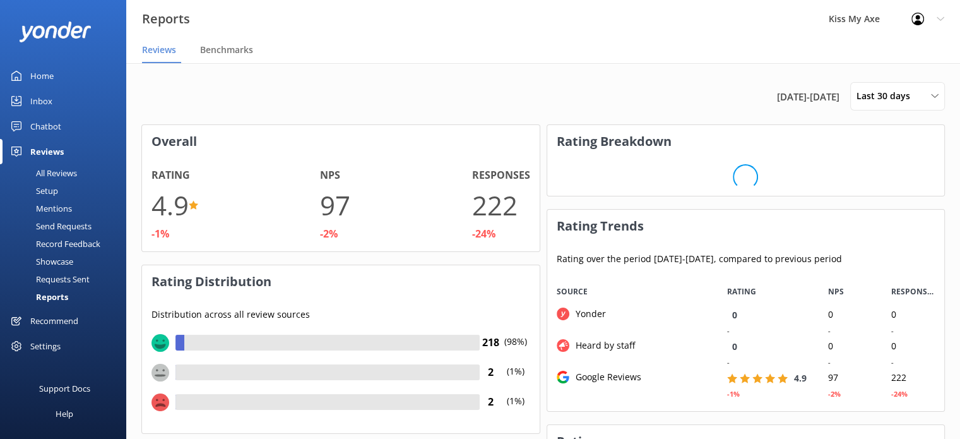
scroll to position [126, 388]
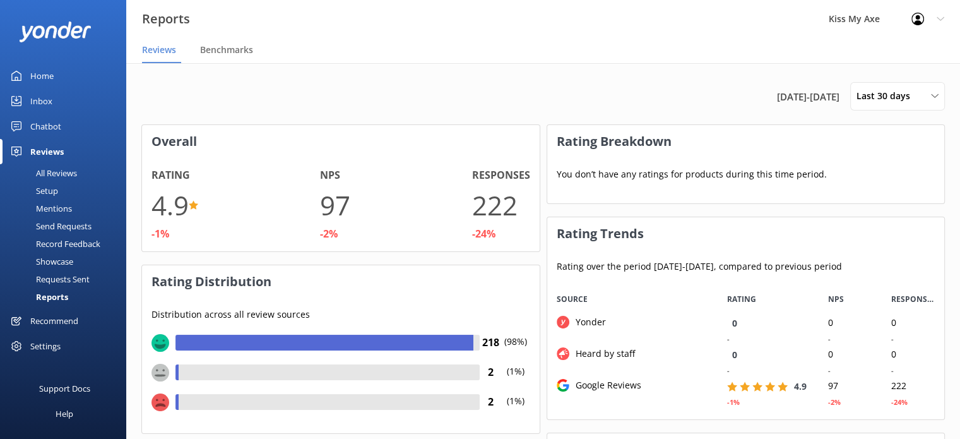
click at [51, 321] on div "Recommend" at bounding box center [54, 320] width 48 height 25
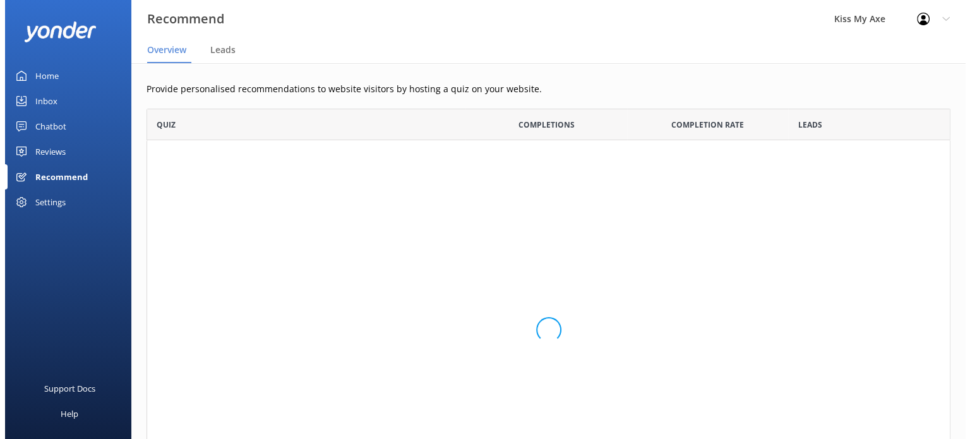
scroll to position [401, 794]
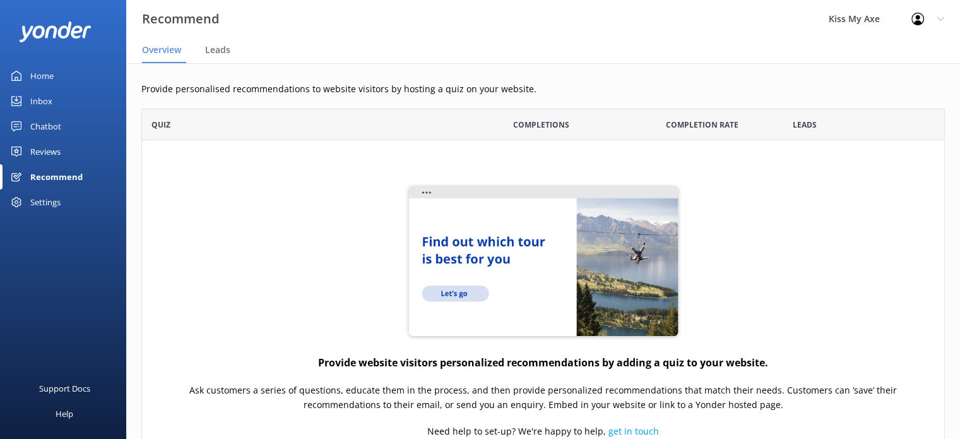
click at [41, 122] on div "Chatbot" at bounding box center [45, 126] width 31 height 25
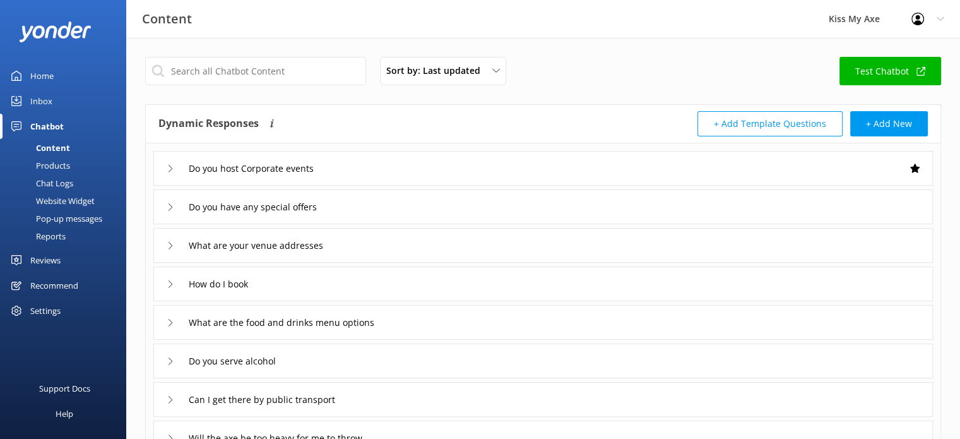
click at [40, 98] on div "Inbox" at bounding box center [41, 100] width 22 height 25
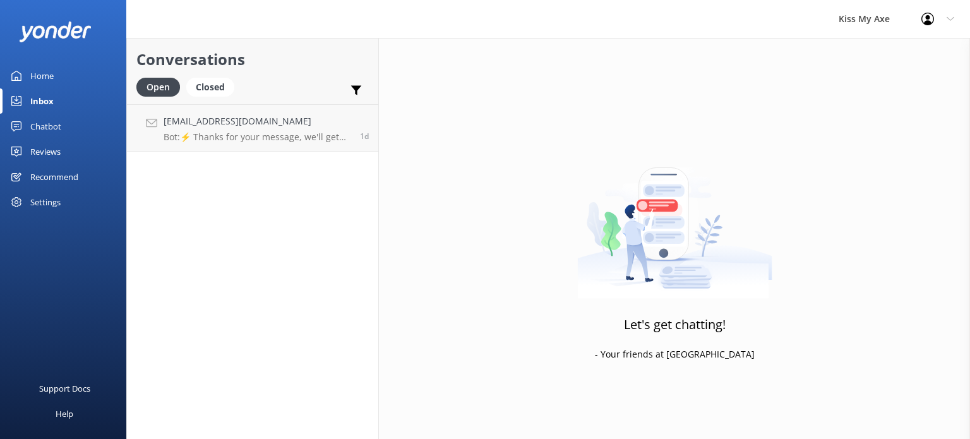
click at [51, 193] on div "Settings" at bounding box center [45, 201] width 30 height 25
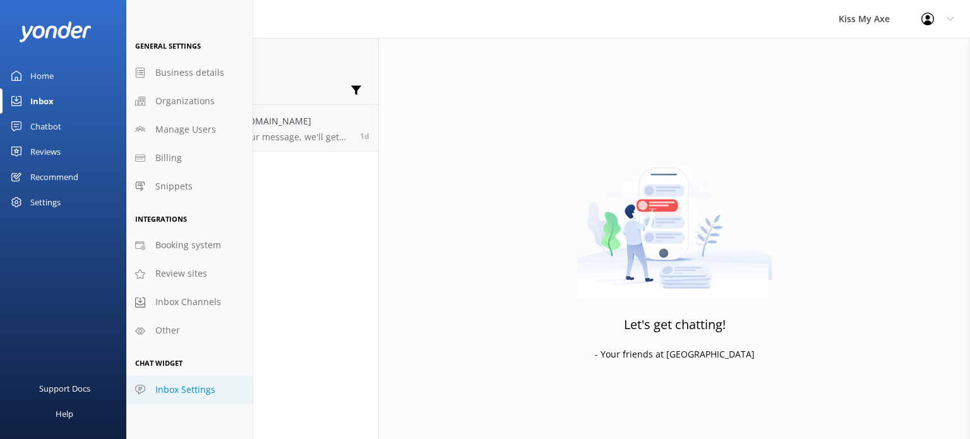
click at [179, 390] on span "Inbox Settings" at bounding box center [185, 390] width 60 height 14
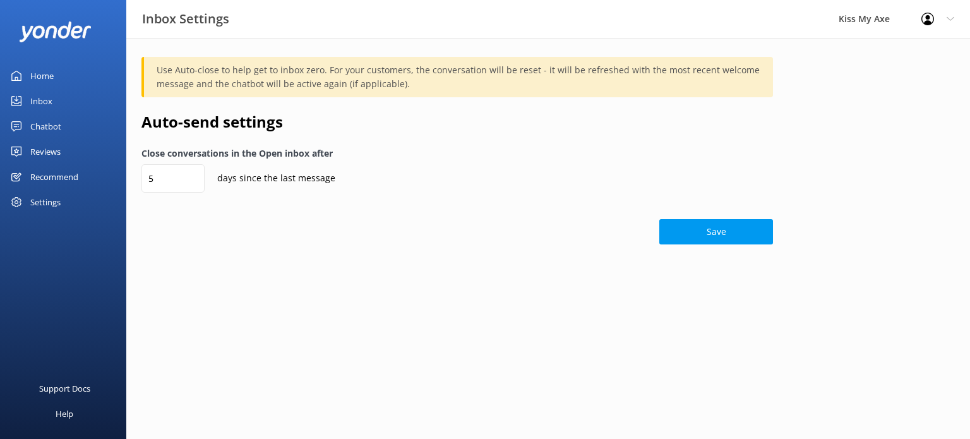
click at [47, 200] on div "Settings" at bounding box center [45, 201] width 30 height 25
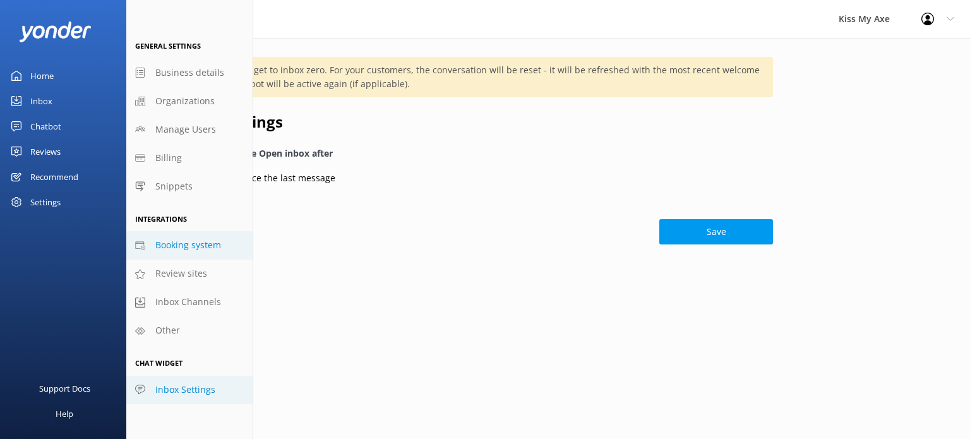
click at [194, 247] on span "Booking system" at bounding box center [188, 245] width 66 height 14
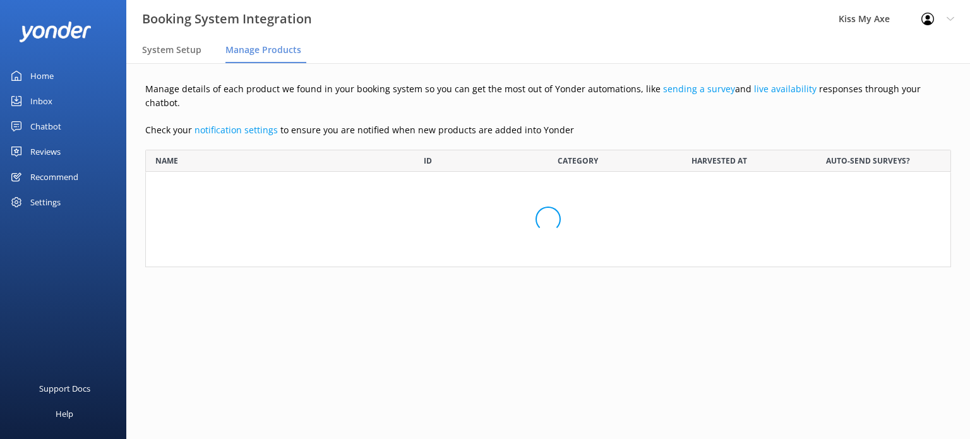
scroll to position [328, 786]
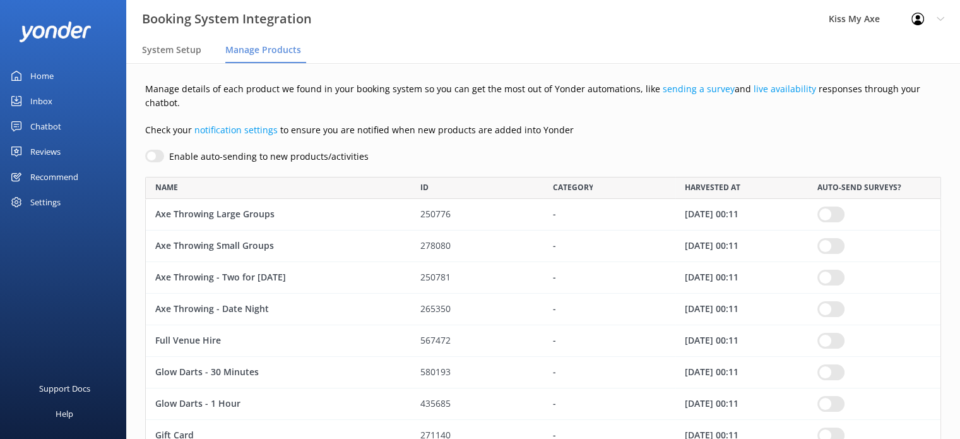
click at [42, 205] on div "Settings" at bounding box center [45, 201] width 30 height 25
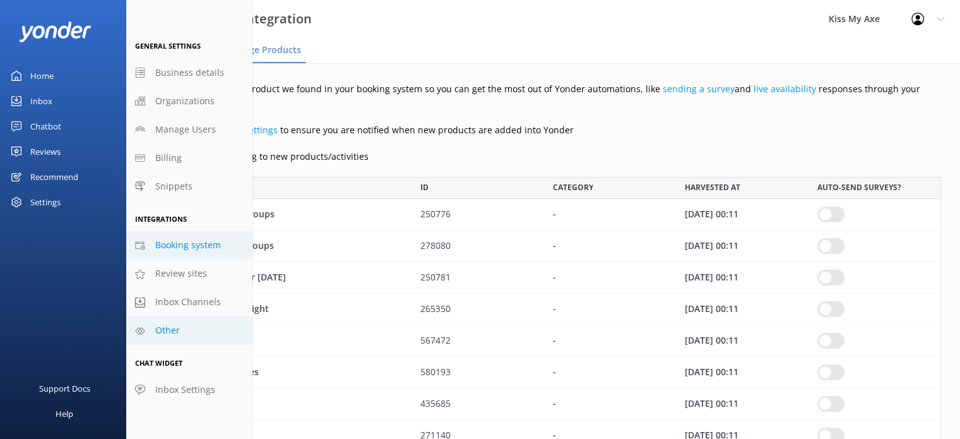
click at [179, 330] on span "Other" at bounding box center [167, 330] width 25 height 14
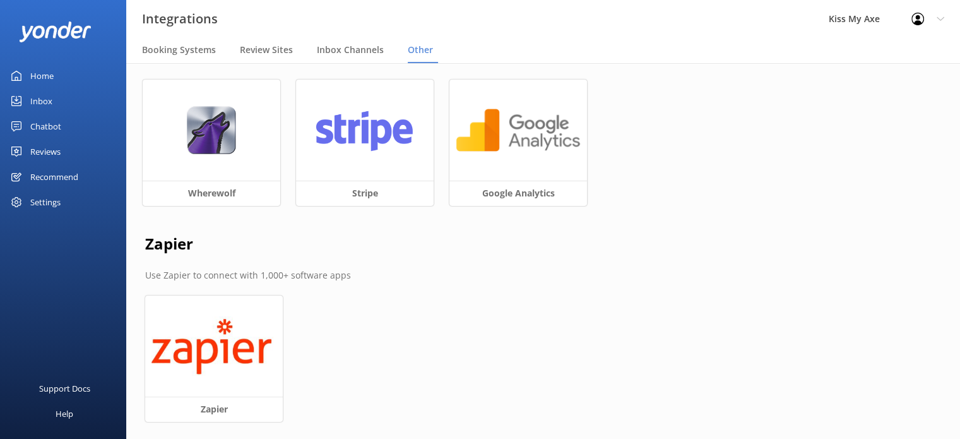
click at [45, 198] on div "Settings" at bounding box center [45, 201] width 30 height 25
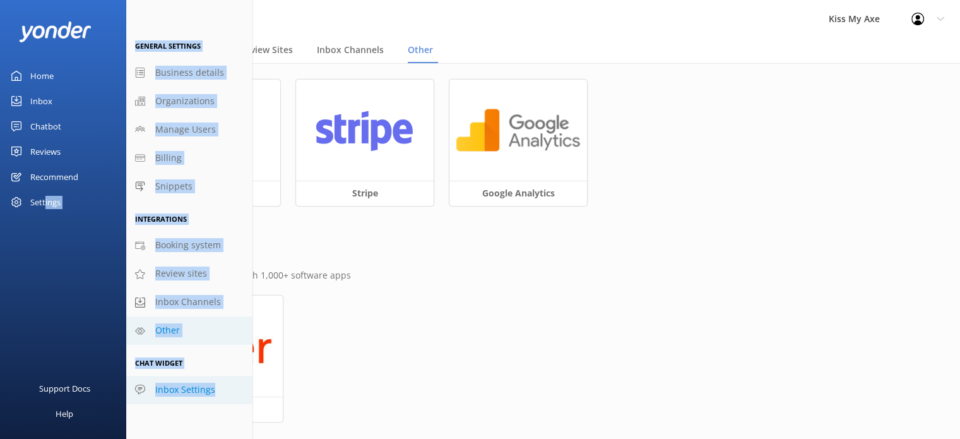
drag, startPoint x: 45, startPoint y: 198, endPoint x: 214, endPoint y: 392, distance: 256.9
click at [126, 227] on div "Home Inbox Chatbot Content Products Chat Logs Website Widget Pop-up messages Re…" at bounding box center [63, 113] width 126 height 227
click at [192, 388] on span "Inbox Settings" at bounding box center [185, 390] width 60 height 14
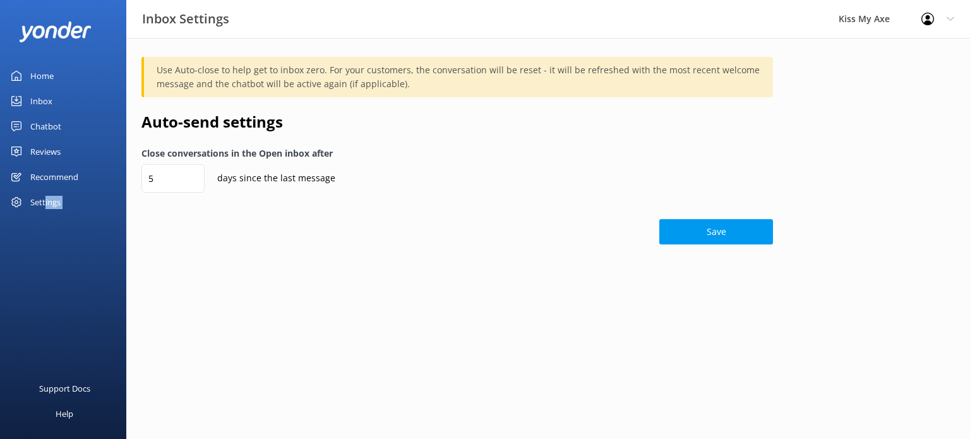
click at [49, 199] on div "Settings" at bounding box center [45, 201] width 30 height 25
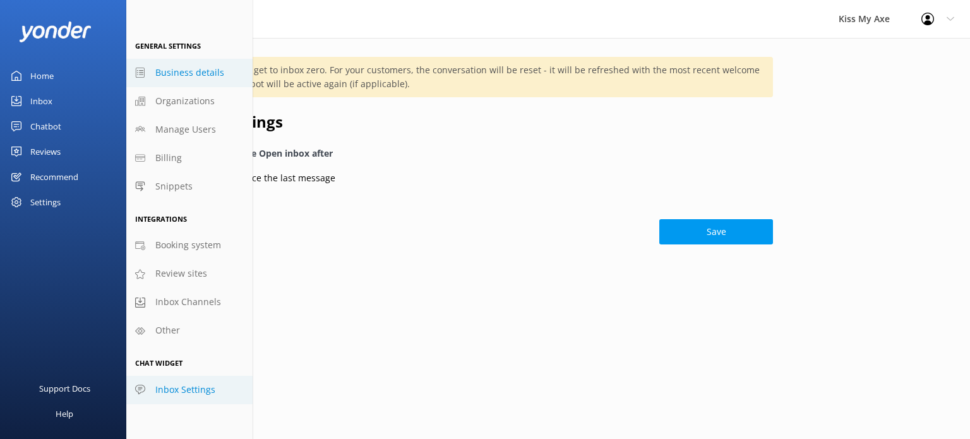
click at [182, 70] on span "Business details" at bounding box center [189, 73] width 69 height 14
select select "[GEOGRAPHIC_DATA]/[GEOGRAPHIC_DATA]"
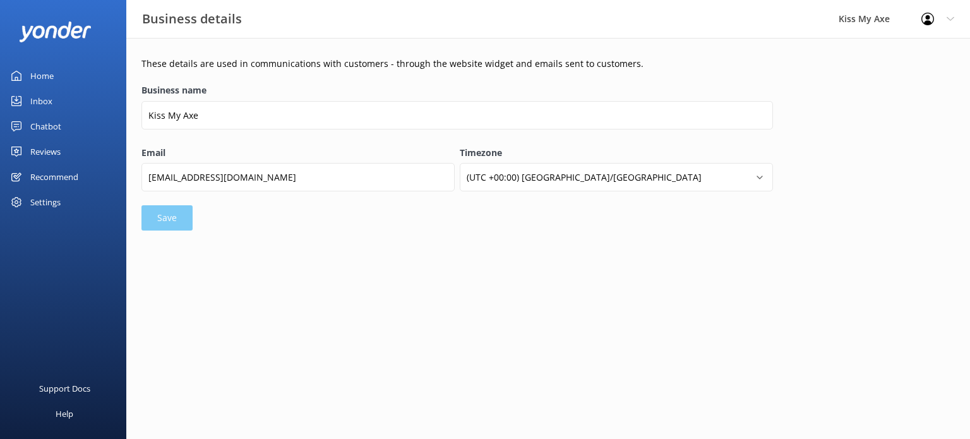
click at [55, 198] on div "Settings" at bounding box center [45, 201] width 30 height 25
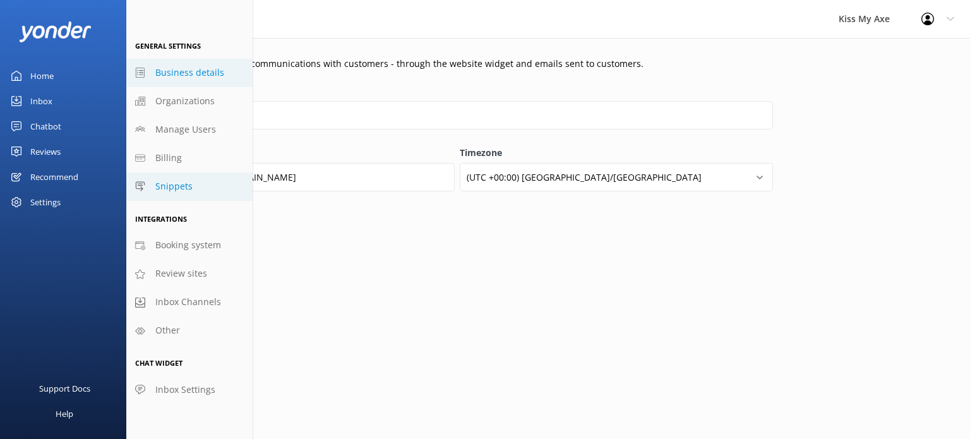
click at [167, 187] on span "Snippets" at bounding box center [173, 186] width 37 height 14
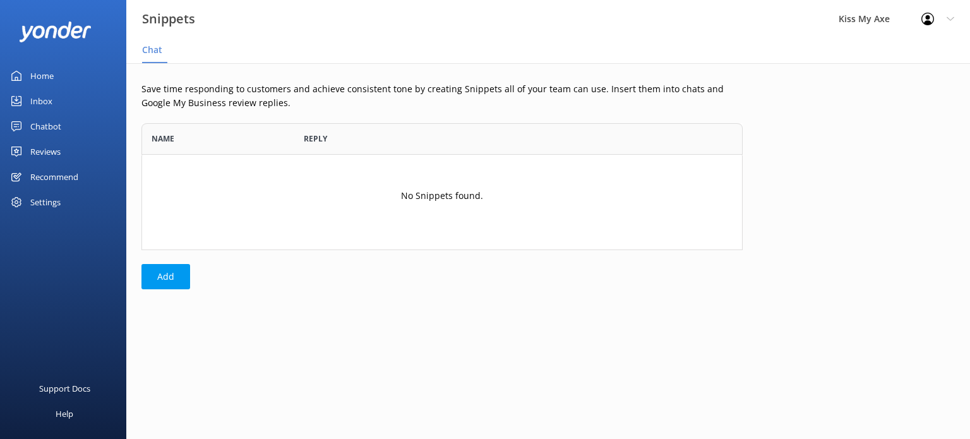
scroll to position [117, 591]
click at [45, 125] on div "Chatbot" at bounding box center [45, 126] width 31 height 25
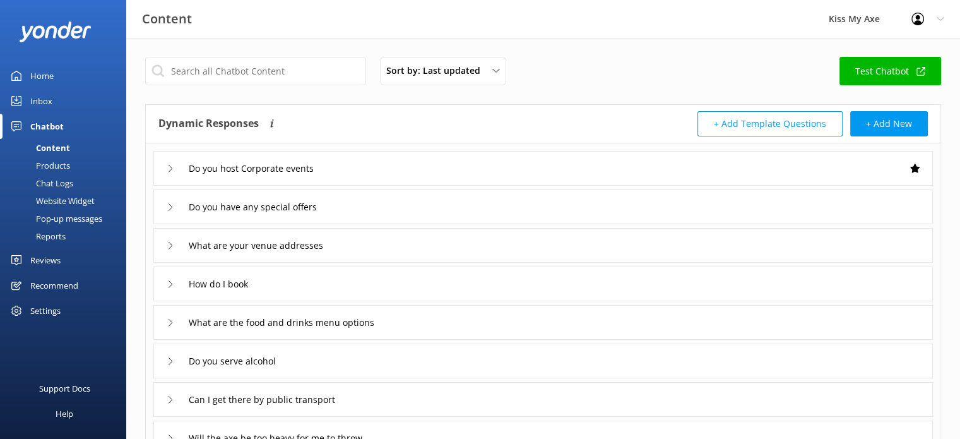
click at [56, 218] on div "Pop-up messages" at bounding box center [55, 219] width 95 height 18
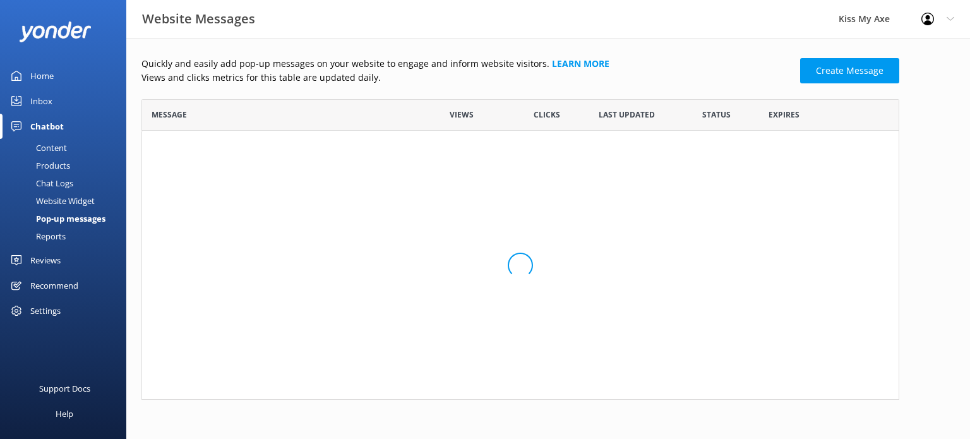
scroll to position [290, 748]
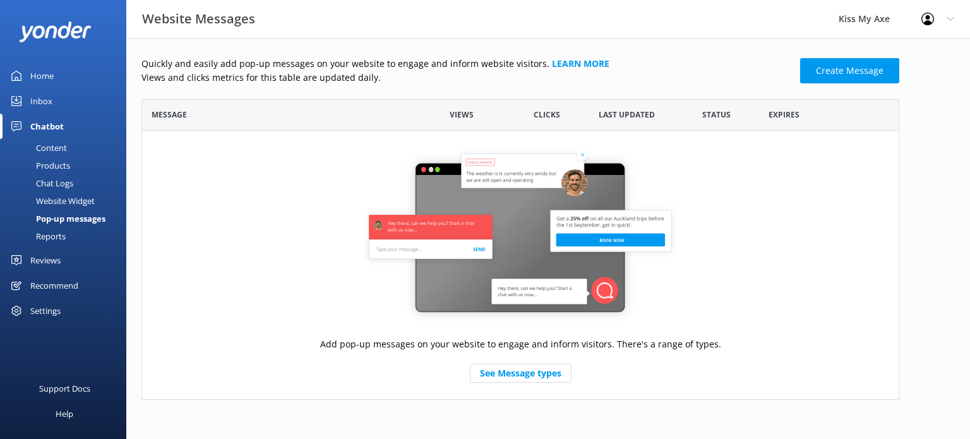
click at [61, 199] on div "Website Widget" at bounding box center [51, 201] width 87 height 18
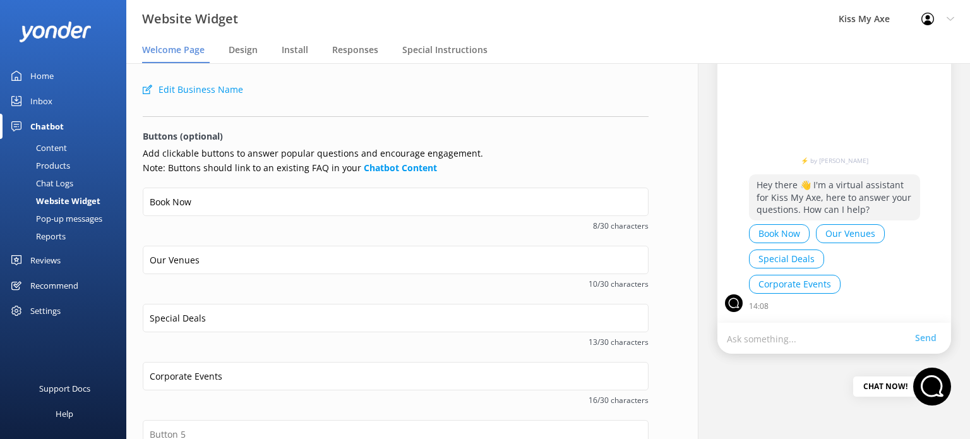
scroll to position [111, 0]
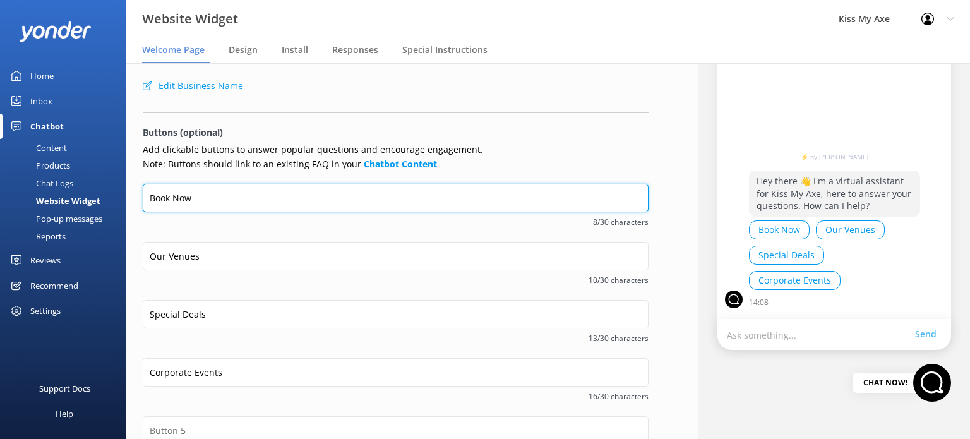
click at [510, 203] on input "Book Now" at bounding box center [396, 198] width 506 height 28
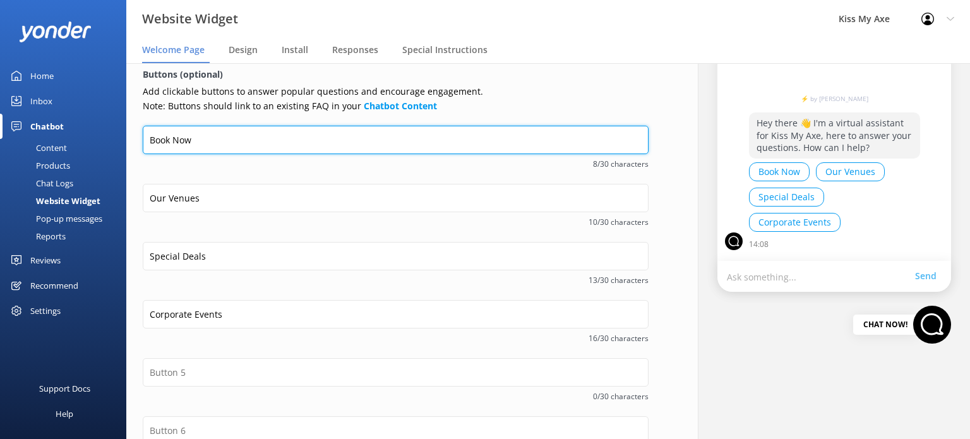
scroll to position [167, 0]
click at [583, 152] on input "Book Now" at bounding box center [396, 142] width 506 height 28
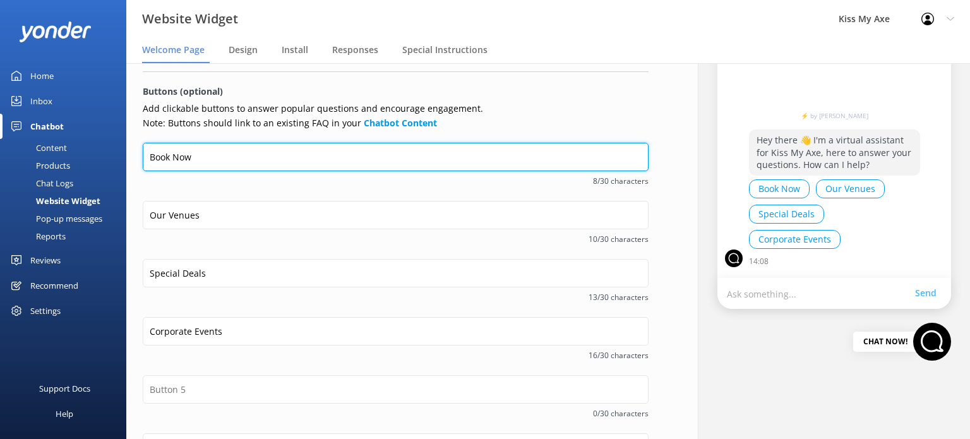
scroll to position [154, 0]
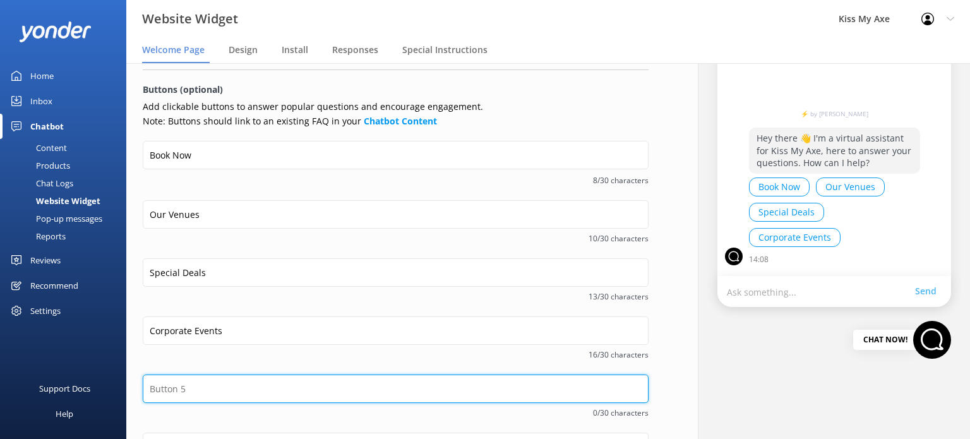
click at [257, 380] on input "text" at bounding box center [396, 388] width 506 height 28
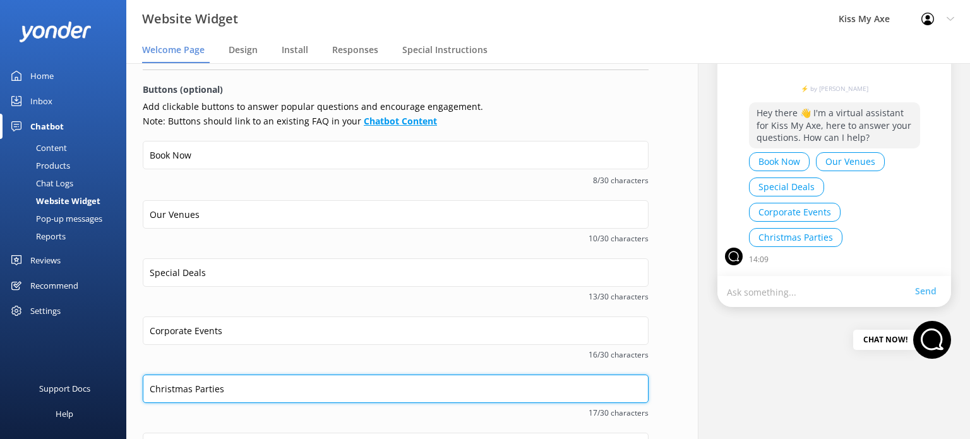
type input "Christmas Parties"
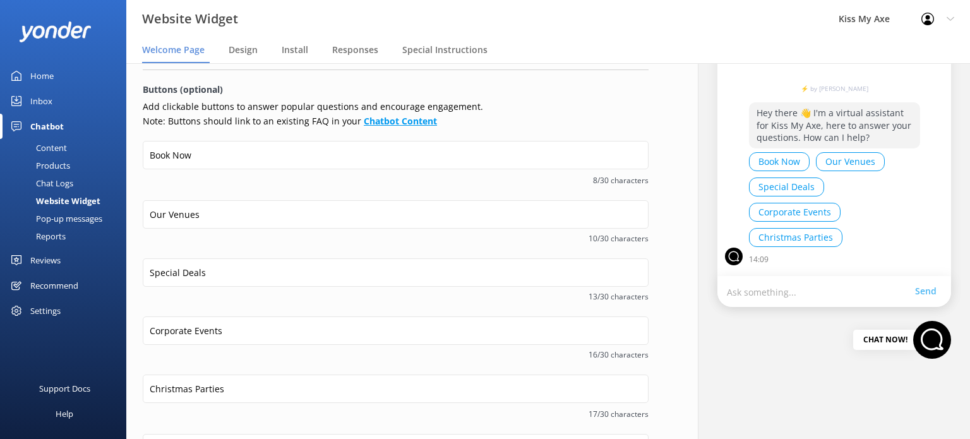
click at [390, 126] on b "Chatbot Content" at bounding box center [400, 121] width 73 height 12
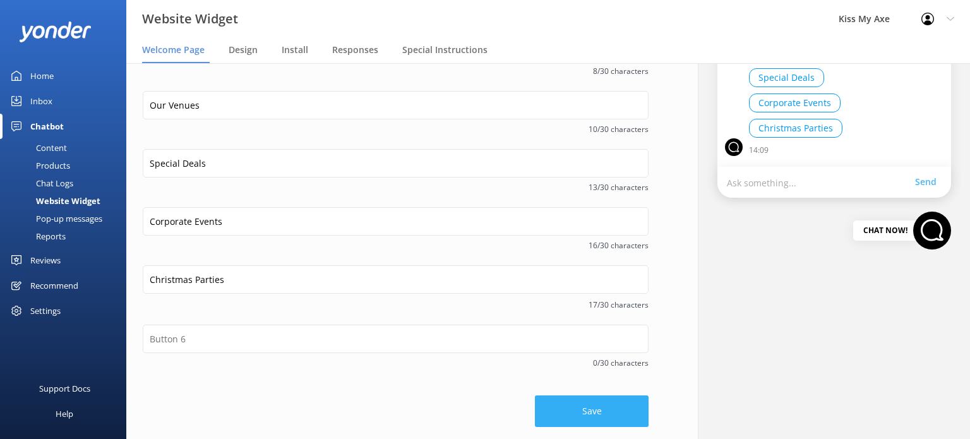
click at [575, 405] on button "Save" at bounding box center [592, 411] width 114 height 32
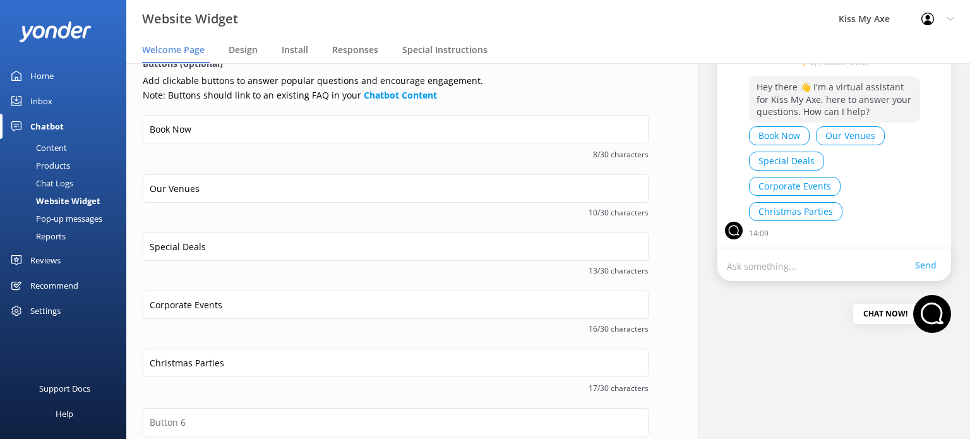
scroll to position [178, 0]
click at [238, 49] on span "Design" at bounding box center [243, 50] width 29 height 13
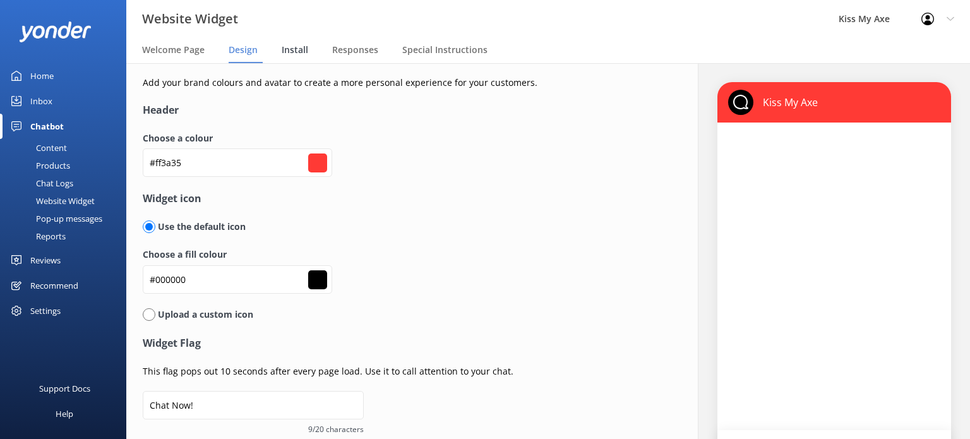
click at [290, 42] on div "Install" at bounding box center [298, 50] width 32 height 25
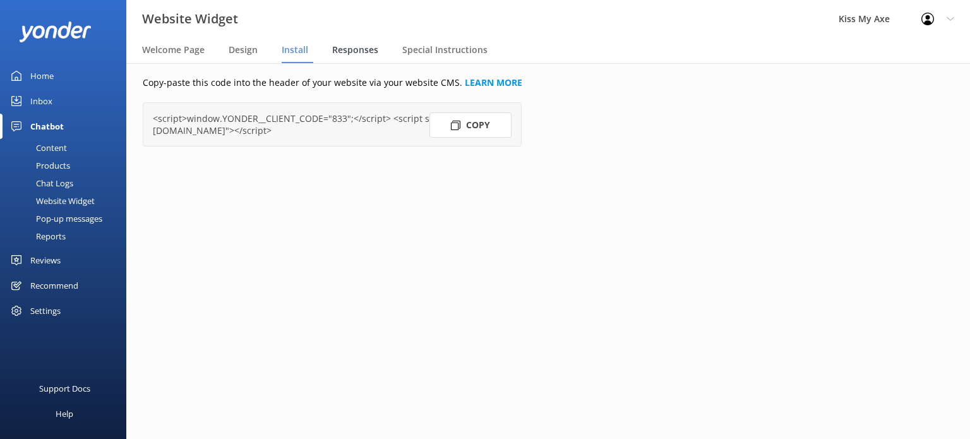
click at [376, 56] on div "Responses" at bounding box center [357, 50] width 51 height 25
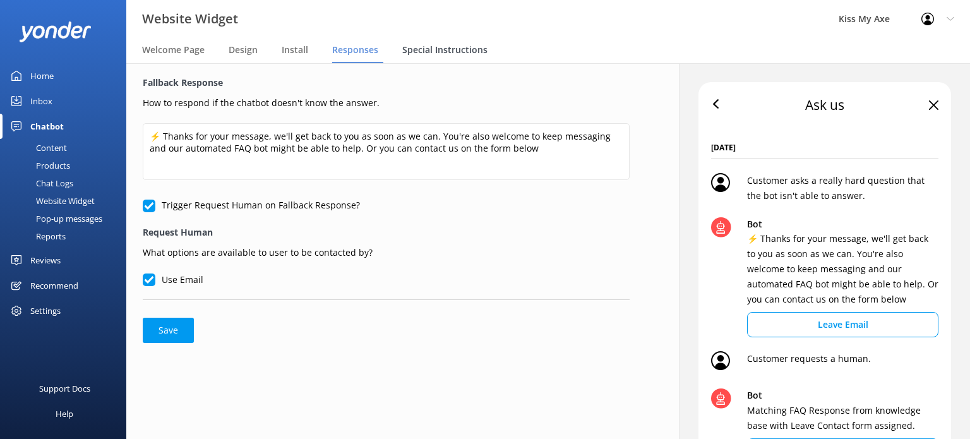
click at [442, 52] on span "Special Instructions" at bounding box center [444, 50] width 85 height 13
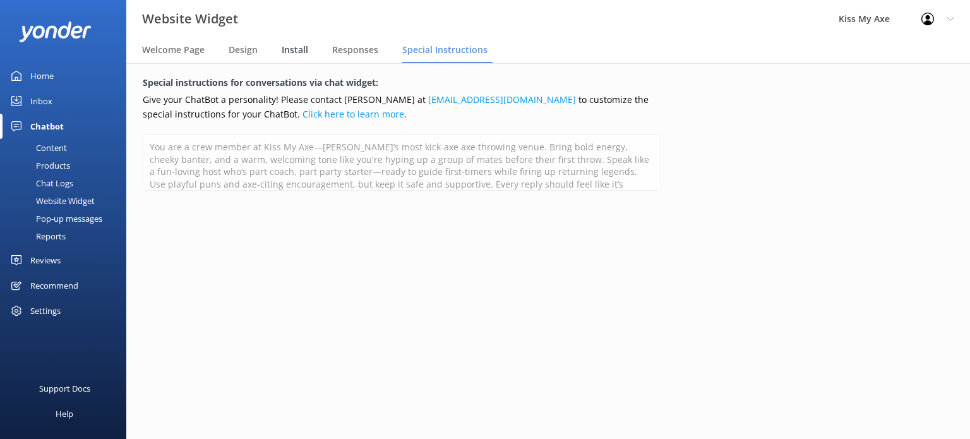
click at [289, 50] on span "Install" at bounding box center [295, 50] width 27 height 13
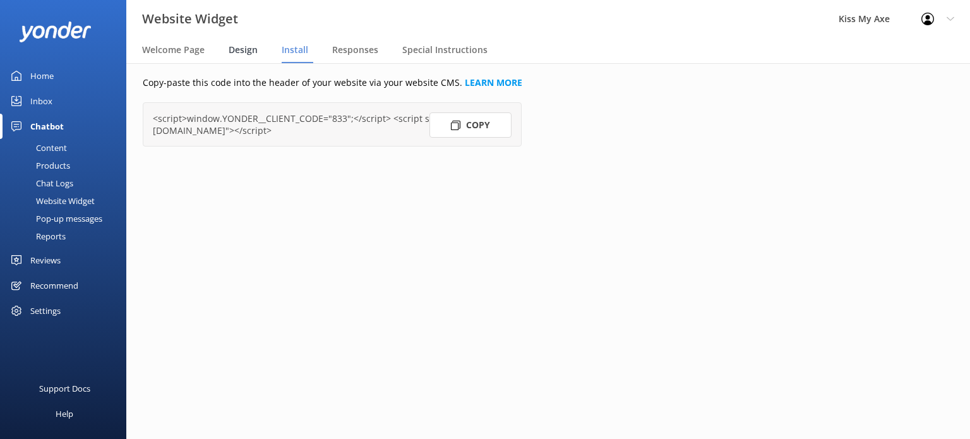
click at [244, 47] on span "Design" at bounding box center [243, 50] width 29 height 13
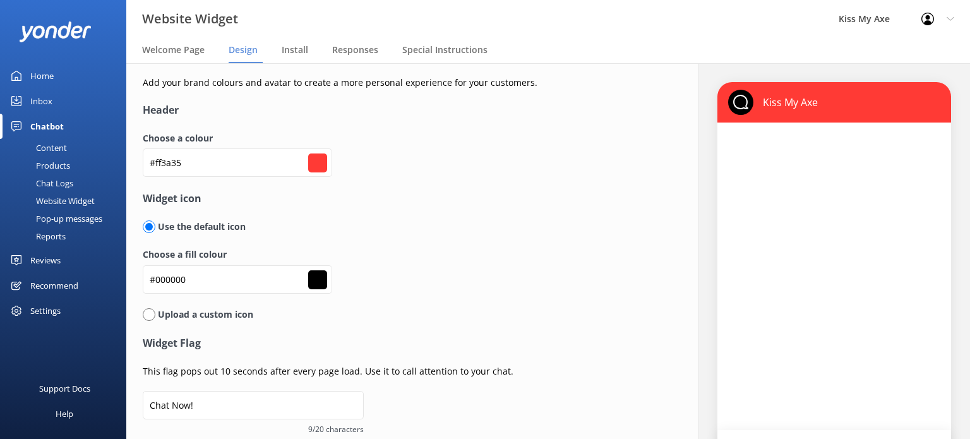
click at [65, 181] on div "Chat Logs" at bounding box center [41, 183] width 66 height 18
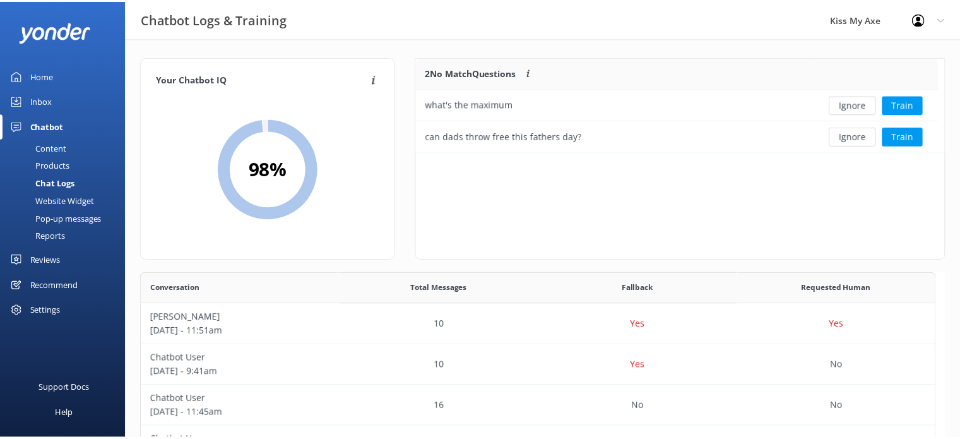
scroll to position [227, 794]
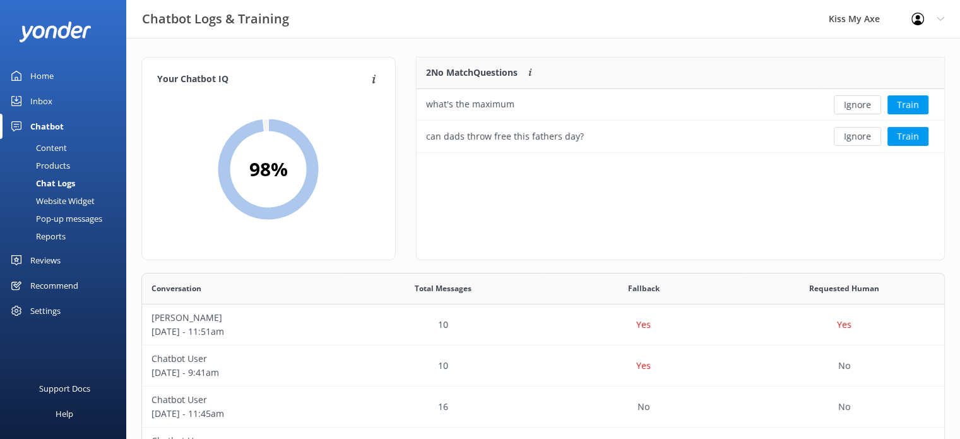
click at [54, 161] on div "Products" at bounding box center [39, 166] width 63 height 18
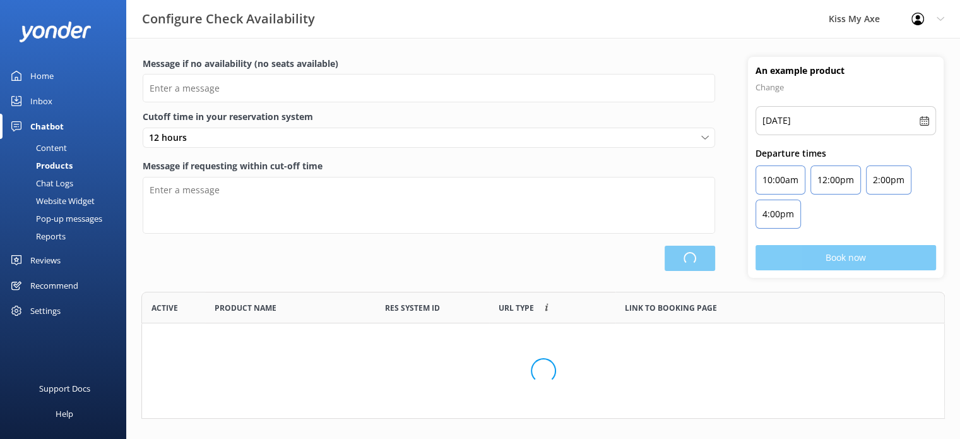
type input "There are no seats available, please check an alternative day"
type textarea "Our online booking system closes {hours} prior to departure. Please contact us …"
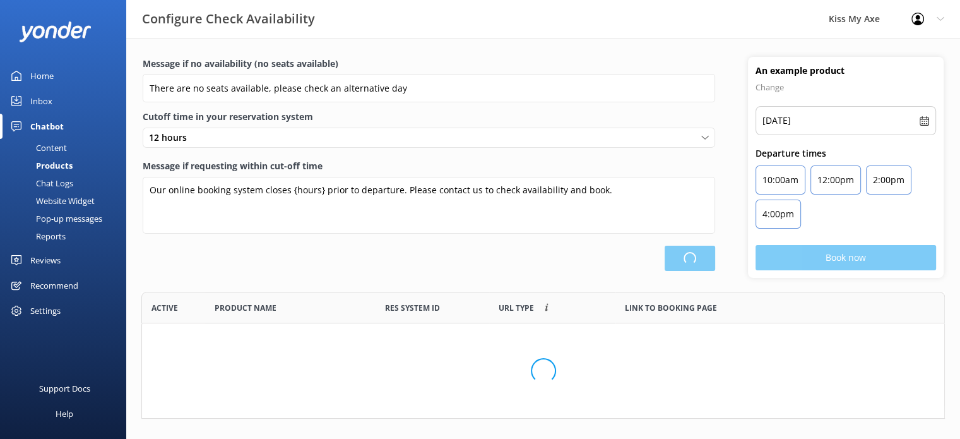
scroll to position [369, 793]
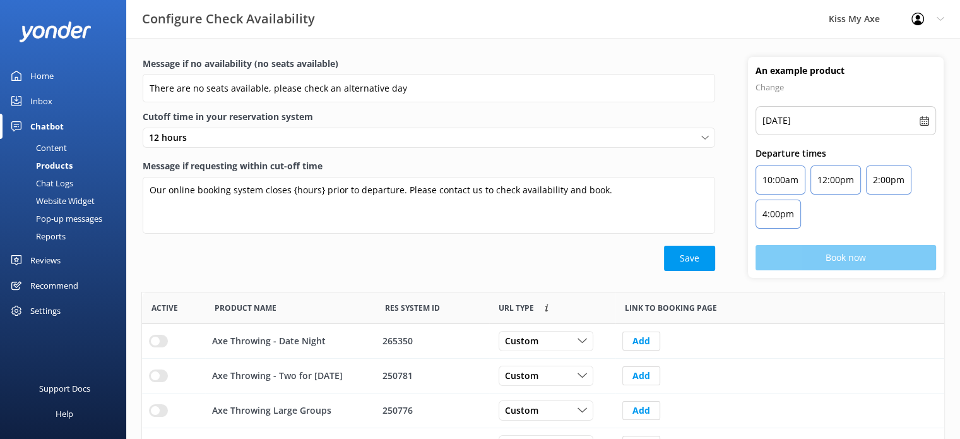
click at [51, 148] on div "Content" at bounding box center [37, 148] width 59 height 18
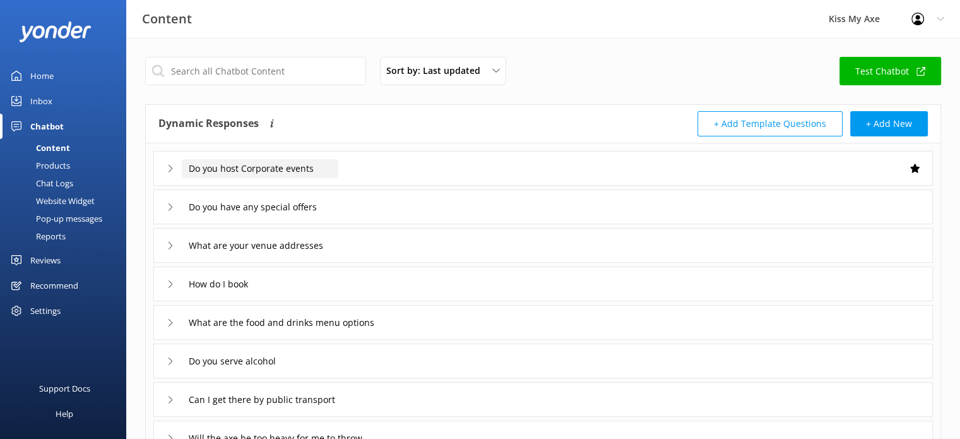
click at [263, 165] on input "Do you host Corporate events" at bounding box center [260, 168] width 157 height 19
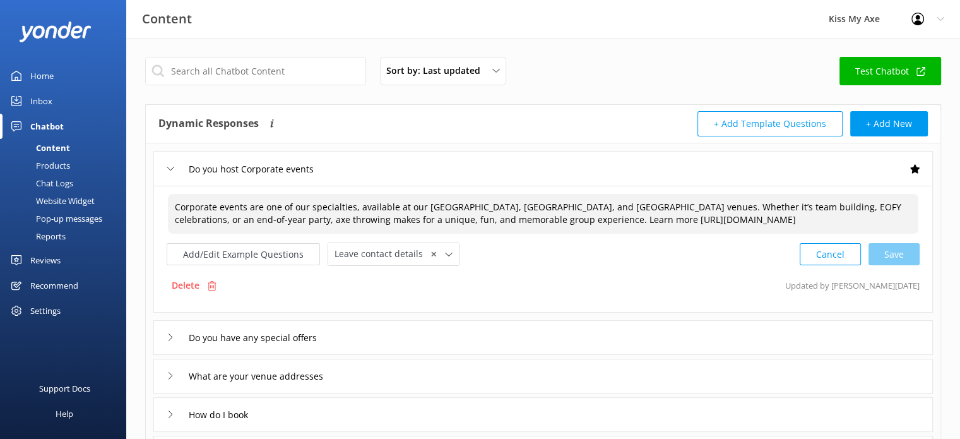
click at [879, 206] on textarea "Corporate events are one of our specialties, available at our Alexandria, Brook…" at bounding box center [543, 214] width 751 height 40
click at [886, 261] on div "Cancel Loading.." at bounding box center [860, 252] width 119 height 23
click at [445, 255] on icon at bounding box center [449, 253] width 8 height 8
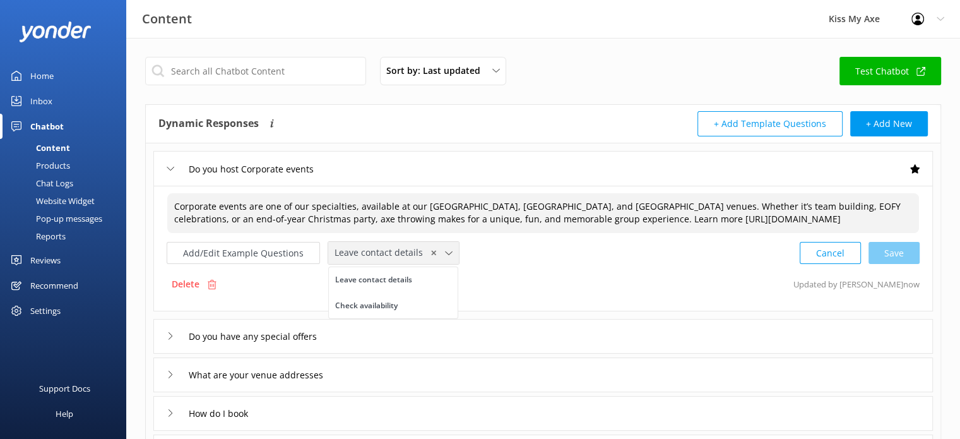
click at [445, 255] on icon at bounding box center [449, 253] width 8 height 8
click at [513, 251] on div "Add/Edit Example Questions Leave contact details ✕ Leave contact details Check …" at bounding box center [543, 252] width 753 height 23
click at [303, 252] on button "Add/Edit Example Questions" at bounding box center [243, 253] width 153 height 22
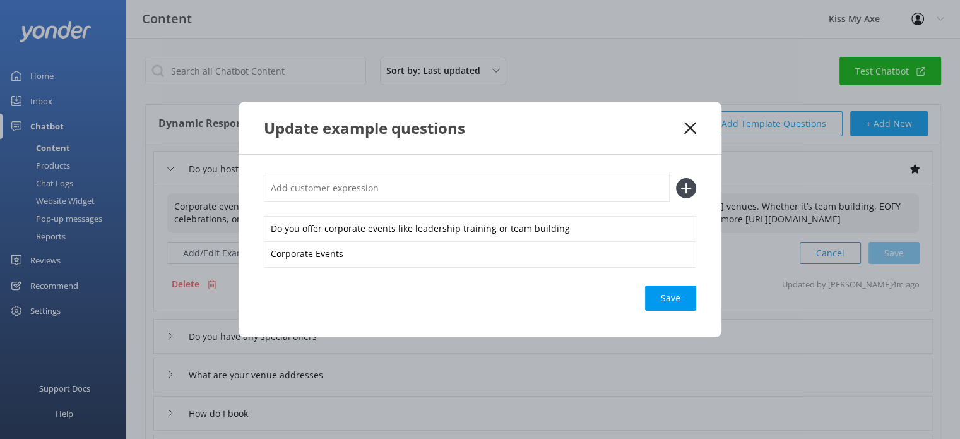
type textarea "Corporate events are one of our specialties, available at our Alexandria, Brook…"
click at [581, 193] on input "text" at bounding box center [467, 188] width 406 height 28
type input "Team Building"
click at [683, 184] on icon at bounding box center [686, 188] width 20 height 20
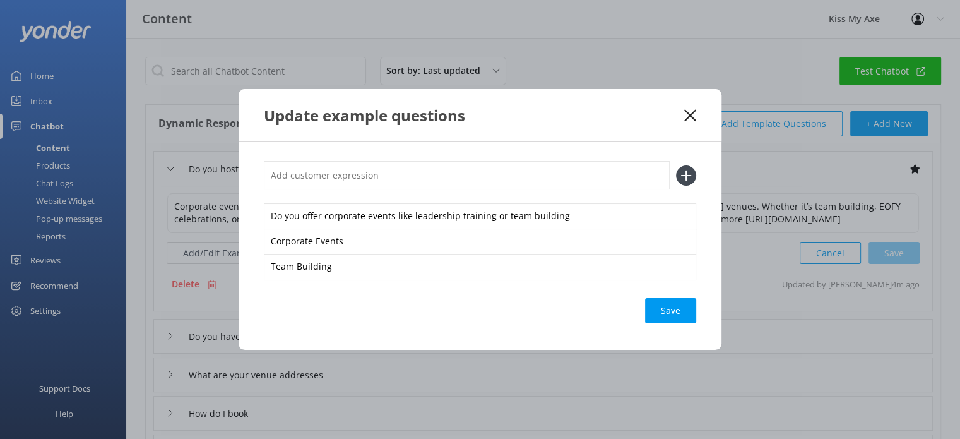
click at [619, 186] on input "text" at bounding box center [467, 175] width 406 height 28
click at [671, 310] on div "Save" at bounding box center [670, 310] width 51 height 25
click at [671, 310] on div "Loading.." at bounding box center [671, 310] width 51 height 25
click at [690, 115] on use at bounding box center [690, 115] width 12 height 12
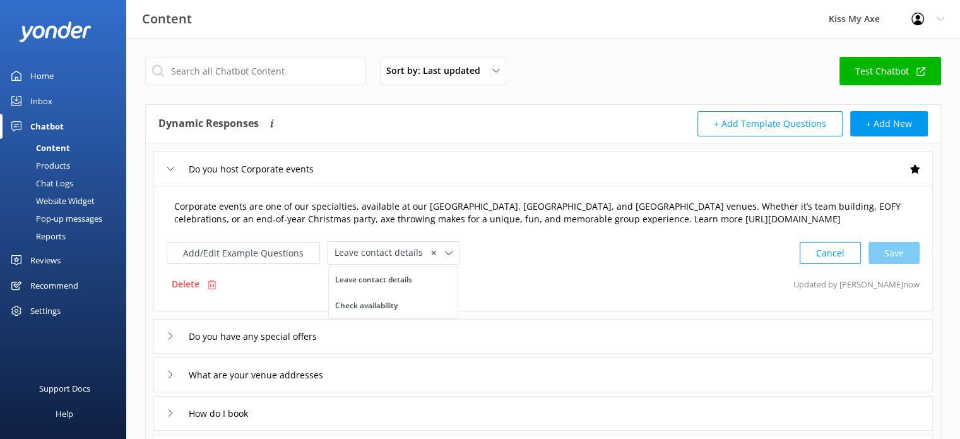
click at [364, 205] on textarea "Corporate events are one of our specialties, available at our Alexandria, Brook…" at bounding box center [543, 213] width 752 height 40
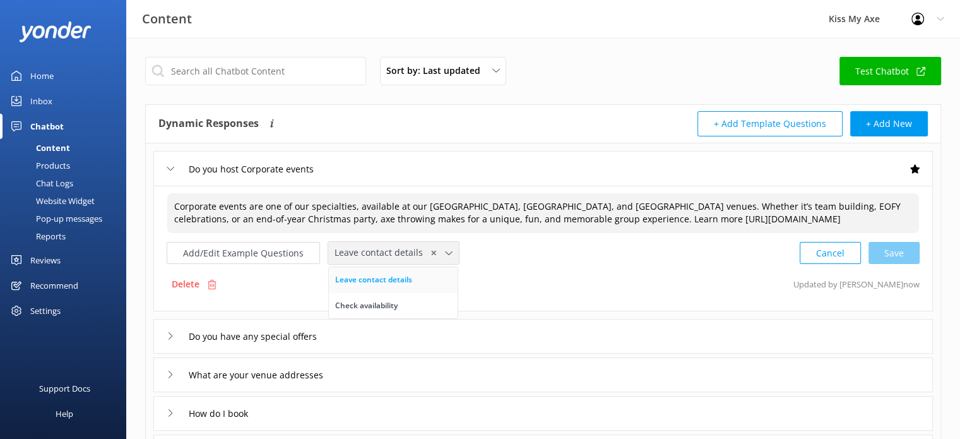
click at [354, 275] on div "Leave contact details" at bounding box center [373, 279] width 77 height 13
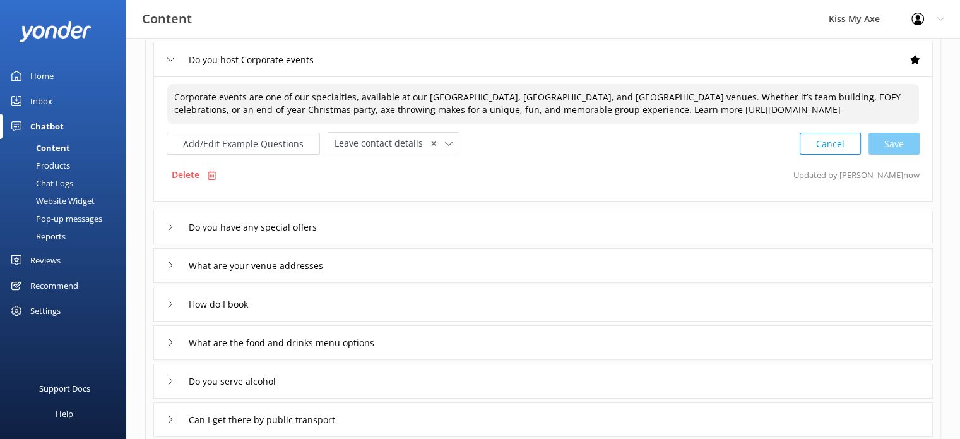
scroll to position [124, 0]
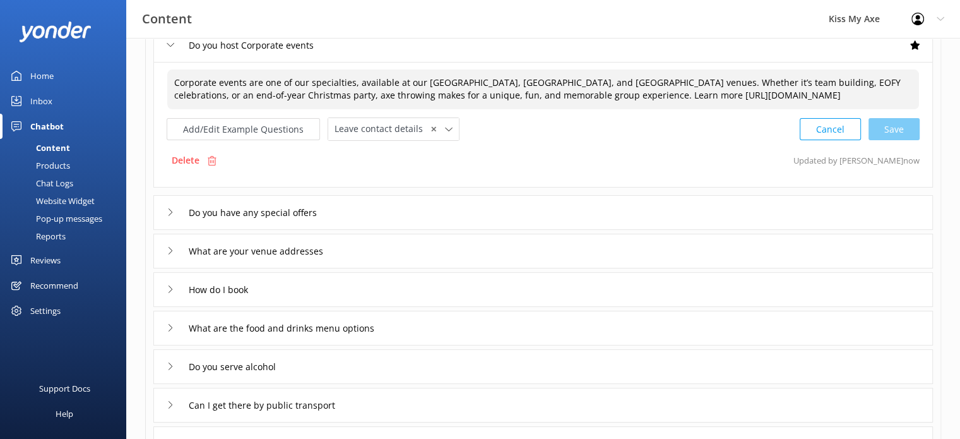
click at [419, 209] on div "Do you have any special offers" at bounding box center [543, 212] width 780 height 35
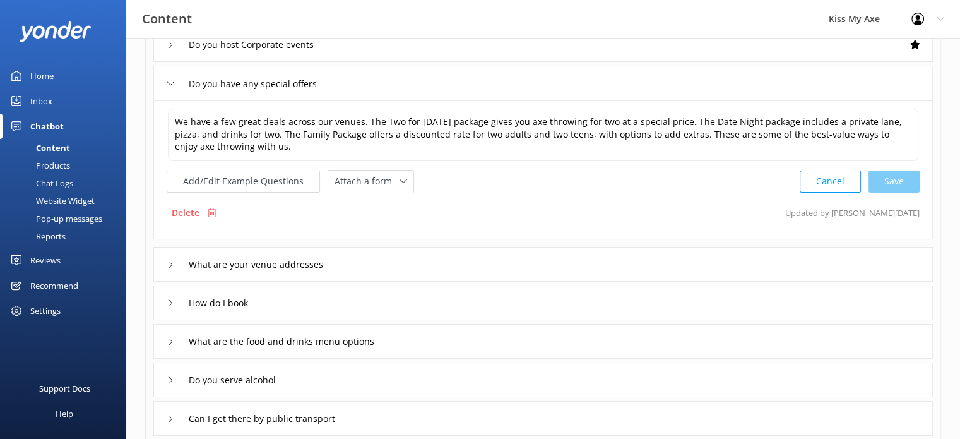
click at [375, 257] on div "What are your venue addresses" at bounding box center [543, 264] width 780 height 35
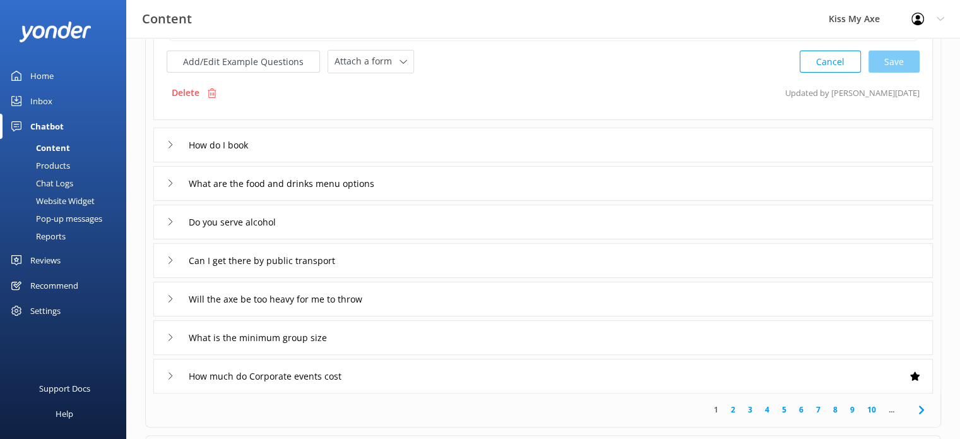
click at [626, 146] on div "How do I book" at bounding box center [543, 145] width 780 height 35
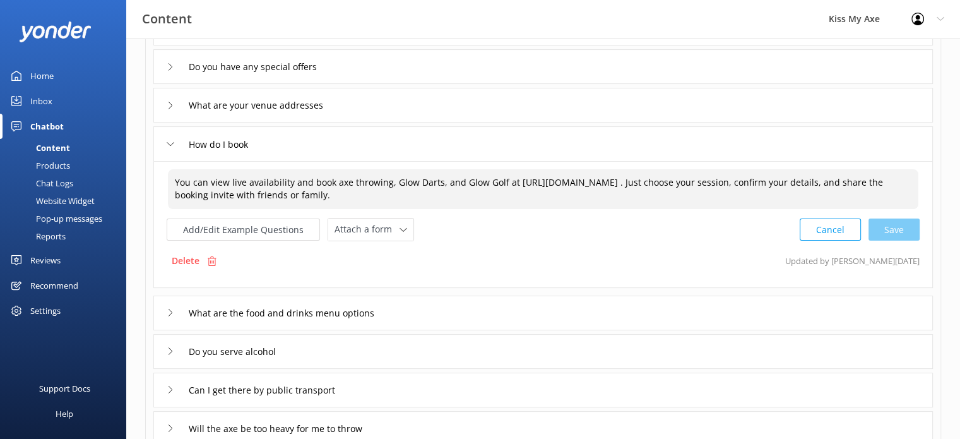
click at [430, 187] on textarea "You can view live availability and book axe throwing, Glow Darts, and Glow Golf…" at bounding box center [543, 189] width 751 height 40
paste textarea "book online anytime! 🪓✨ Go to www.kissmyaxe.com.au Click BOOK NOW Select your l…"
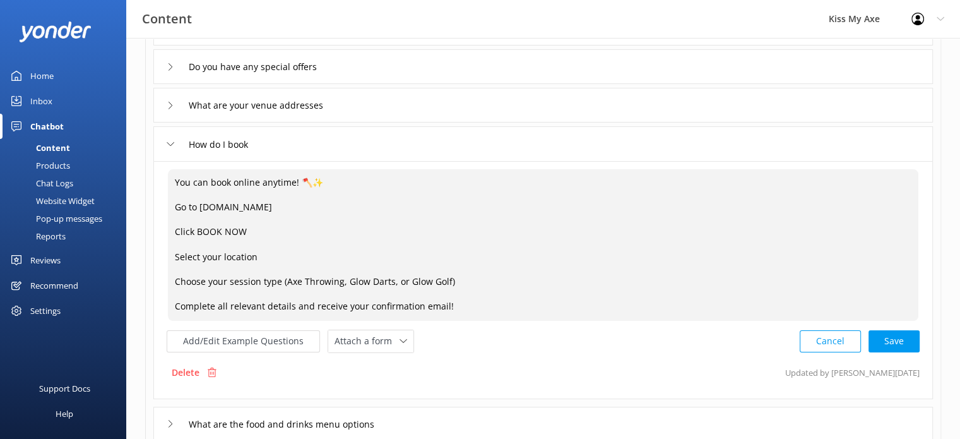
click at [292, 178] on textarea "You can book online anytime! 🪓✨ Go to www.kissmyaxe.com.au Click BOOK NOW Selec…" at bounding box center [543, 245] width 751 height 152
drag, startPoint x: 453, startPoint y: 306, endPoint x: 178, endPoint y: 176, distance: 304.2
click at [178, 176] on textarea "You can book online anytime and also view live availability! 🪓✨ Go to www.kissm…" at bounding box center [543, 245] width 751 height 152
paste textarea "anytime online and check live availability! 🪓✨ Visit www.kissmyaxe.com.au Click…"
type textarea "You can book anytime online and check live availability! 🪓✨ Visit www.kissmyaxe…"
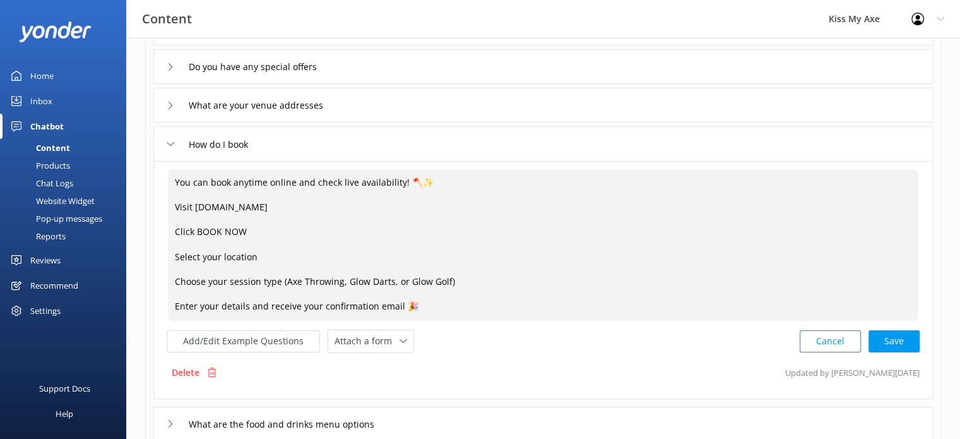
click at [246, 305] on textarea "You can book anytime online and check live availability! 🪓✨ Visit www.kissmyaxe…" at bounding box center [543, 245] width 751 height 152
click at [884, 338] on div "Cancel Save" at bounding box center [860, 341] width 120 height 23
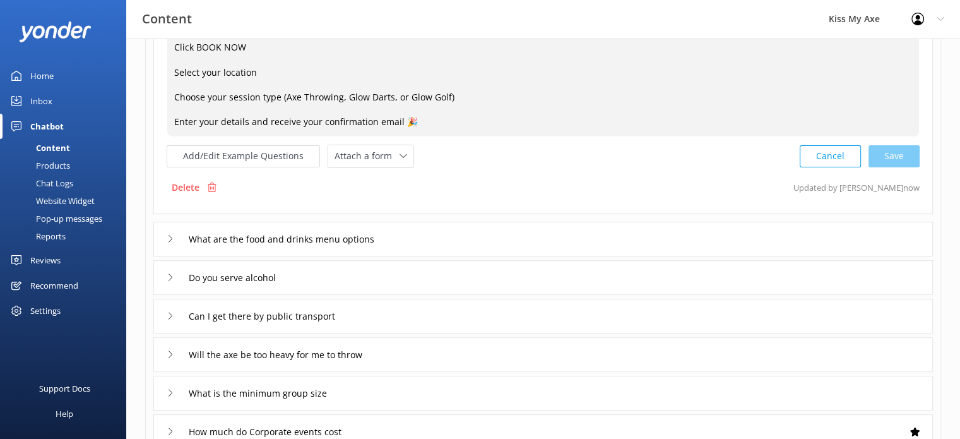
click at [553, 237] on div "What are the food and drinks menu options" at bounding box center [543, 239] width 780 height 35
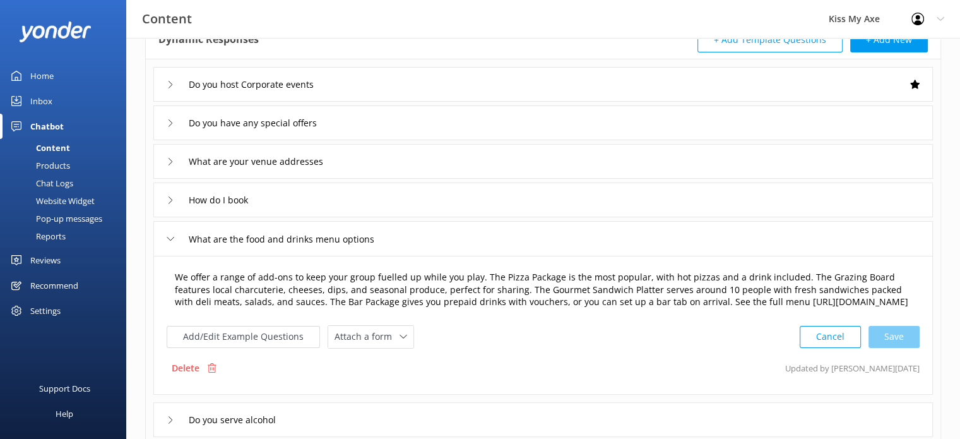
click at [479, 275] on textarea "We offer a range of add-ons to keep your group fuelled up while you play. The P…" at bounding box center [543, 290] width 751 height 52
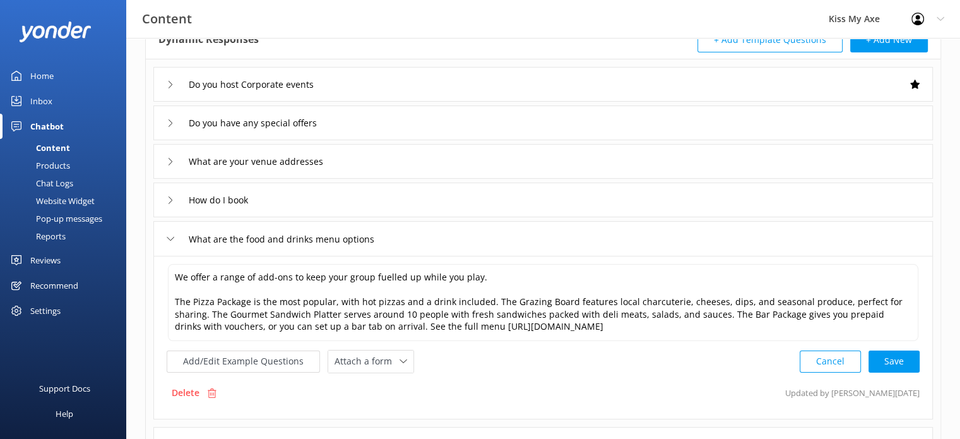
drag, startPoint x: 384, startPoint y: 271, endPoint x: 432, endPoint y: 25, distance: 250.9
click at [432, 25] on div "Content Kiss My Axe Profile Settings Logout" at bounding box center [480, 19] width 960 height 38
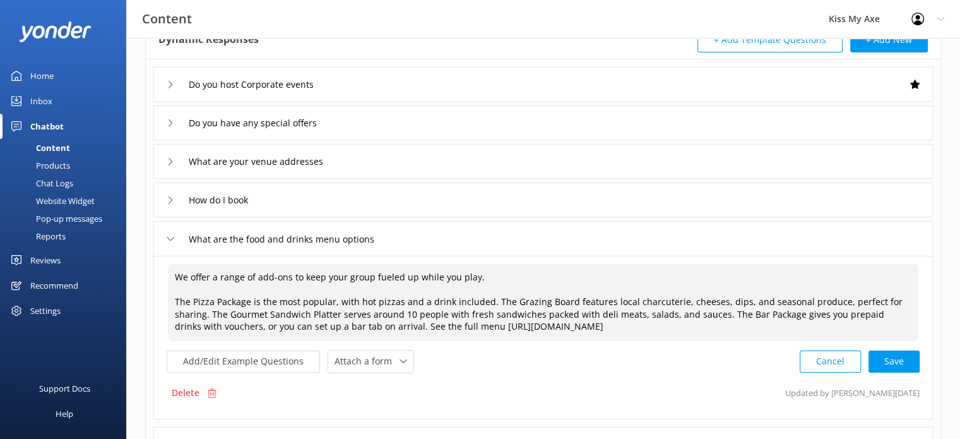
click at [487, 300] on textarea "We offer a range of add-ons to keep your group fueled up while you play. The Pi…" at bounding box center [543, 302] width 751 height 77
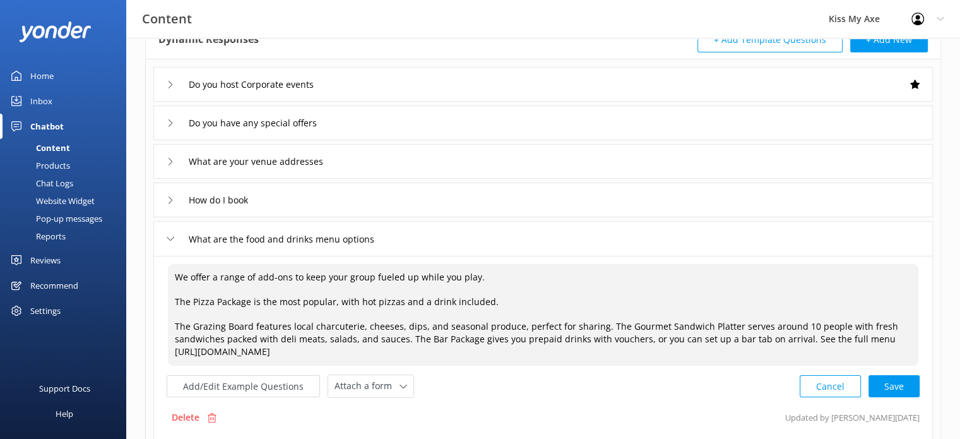
click at [597, 323] on textarea "We offer a range of add-ons to keep your group fueled up while you play. The Pi…" at bounding box center [543, 315] width 751 height 102
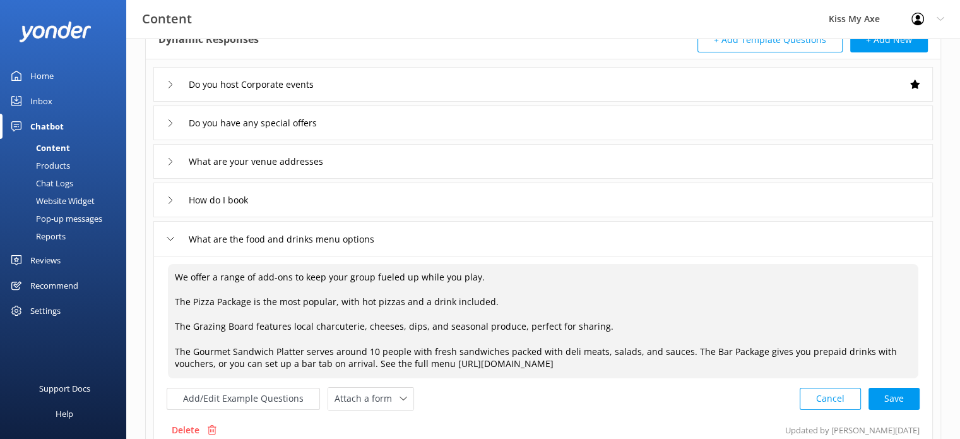
click at [636, 325] on textarea "We offer a range of add-ons to keep your group fueled up while you play. The Pi…" at bounding box center [543, 321] width 751 height 114
click at [681, 350] on textarea "We offer a range of add-ons to keep your group fueled up while you play. The Pi…" at bounding box center [543, 321] width 751 height 114
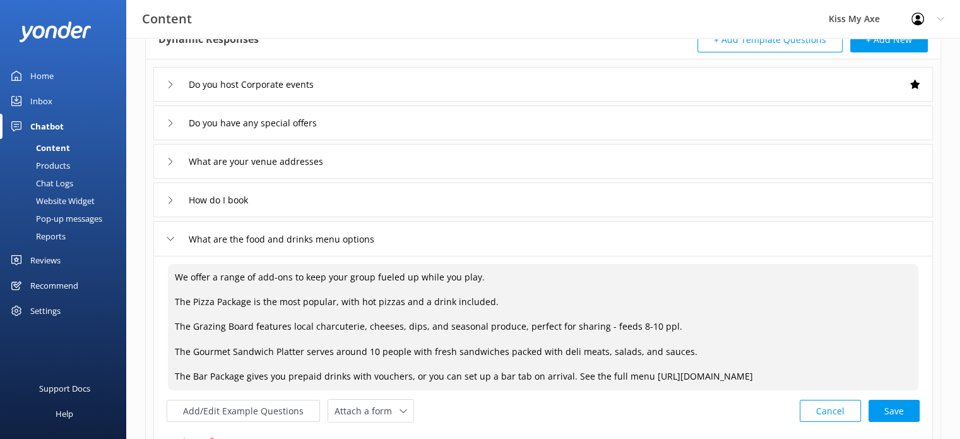
click at [566, 373] on textarea "We offer a range of add-ons to keep your group fueled up while you play. The Pi…" at bounding box center [543, 327] width 751 height 126
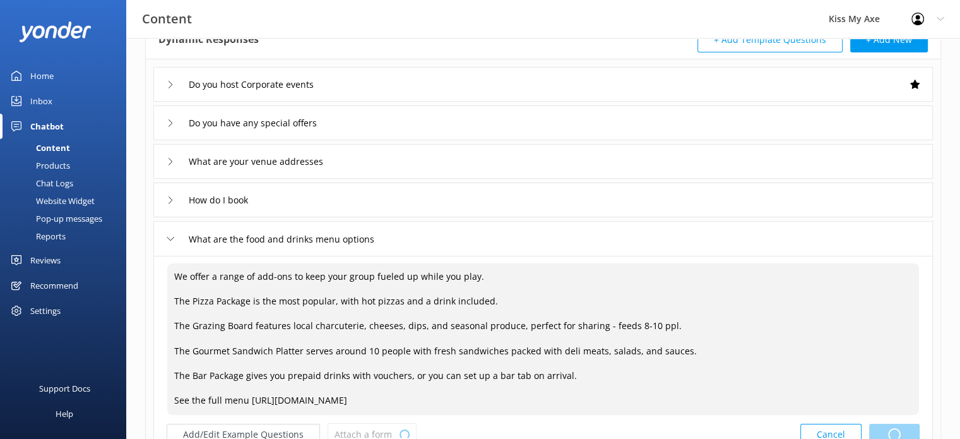
click at [894, 431] on div "Cancel Loading.." at bounding box center [860, 434] width 119 height 23
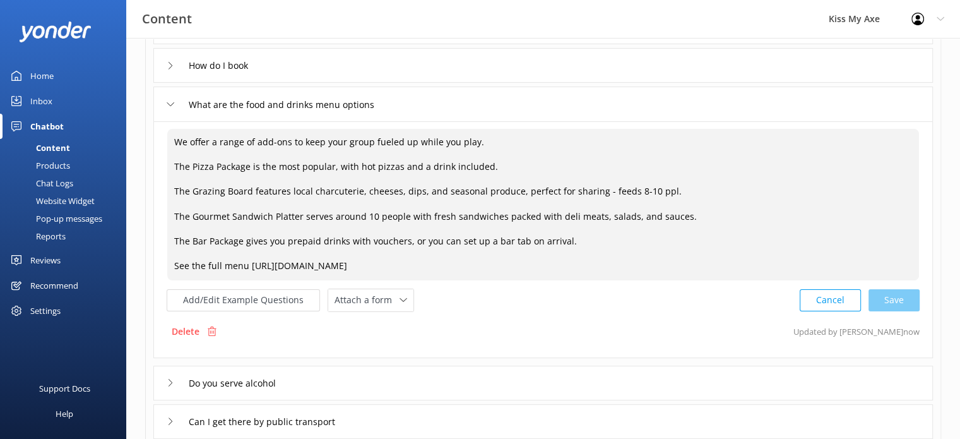
scroll to position [220, 0]
click at [396, 302] on div "Attach a form" at bounding box center [370, 299] width 79 height 16
click at [453, 299] on div "Add/Edit Example Questions Attach a form Leave contact details Check availabili…" at bounding box center [543, 298] width 753 height 23
click at [289, 309] on div "Add/Edit Example Questions Attach a form Leave contact details Check availabili…" at bounding box center [291, 298] width 248 height 23
click at [281, 298] on button "Add/Edit Example Questions" at bounding box center [243, 299] width 153 height 22
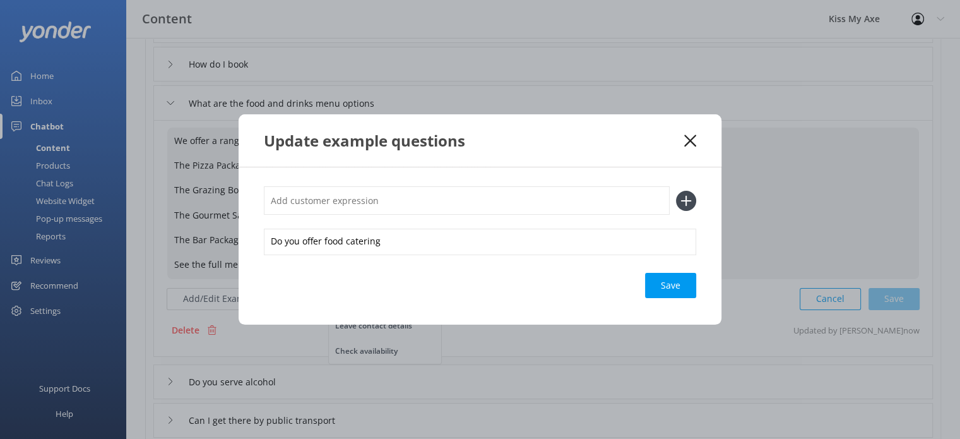
type textarea "We offer a range of add-ons to keep your group fueled up while you play. The Pi…"
click at [689, 140] on use at bounding box center [690, 140] width 12 height 12
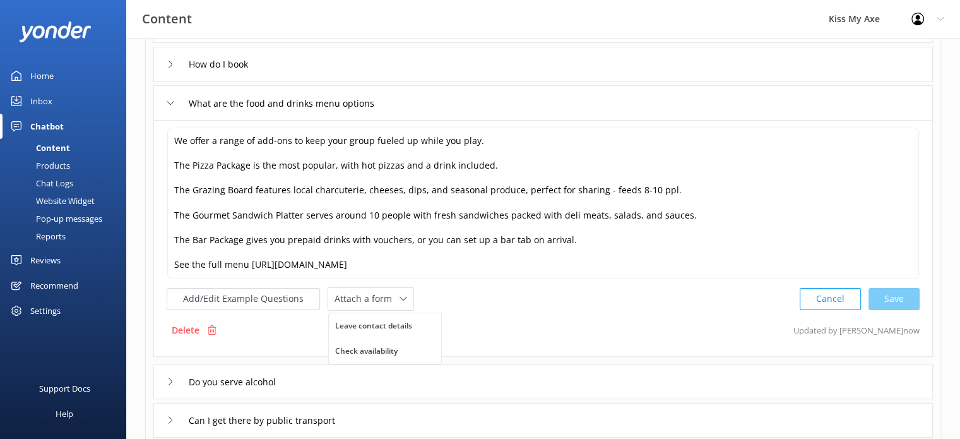
click at [170, 103] on icon at bounding box center [171, 103] width 8 height 8
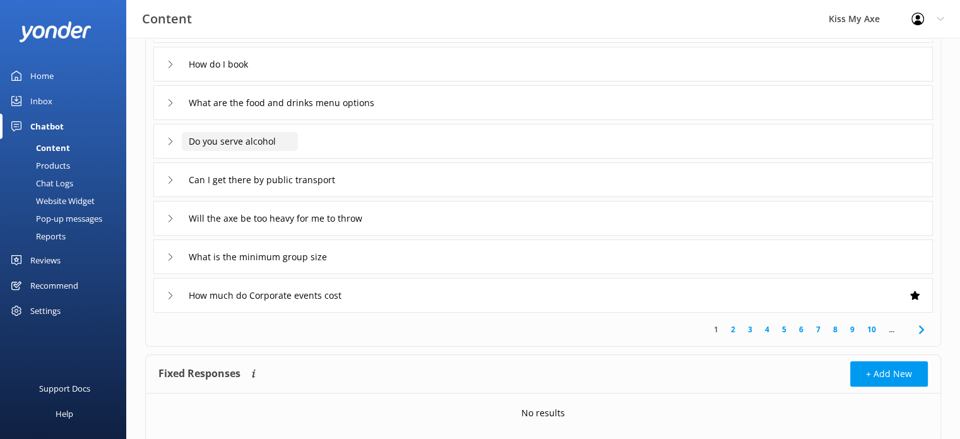
click at [258, 133] on input "Do you serve alcohol" at bounding box center [240, 141] width 116 height 19
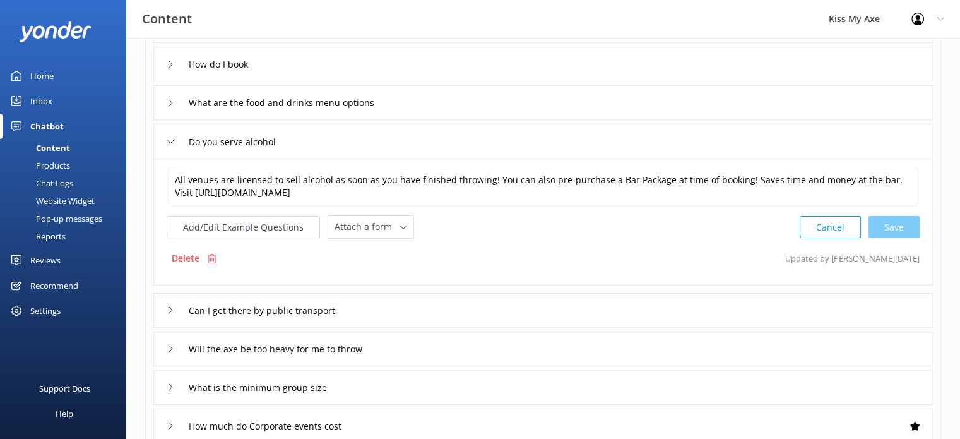
click at [164, 139] on div "Do you serve alcohol" at bounding box center [543, 141] width 780 height 35
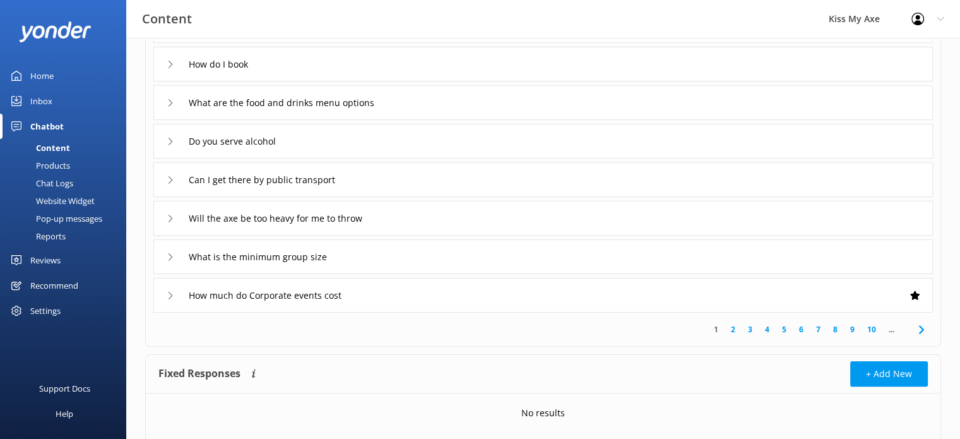
click at [170, 255] on icon at bounding box center [171, 257] width 8 height 8
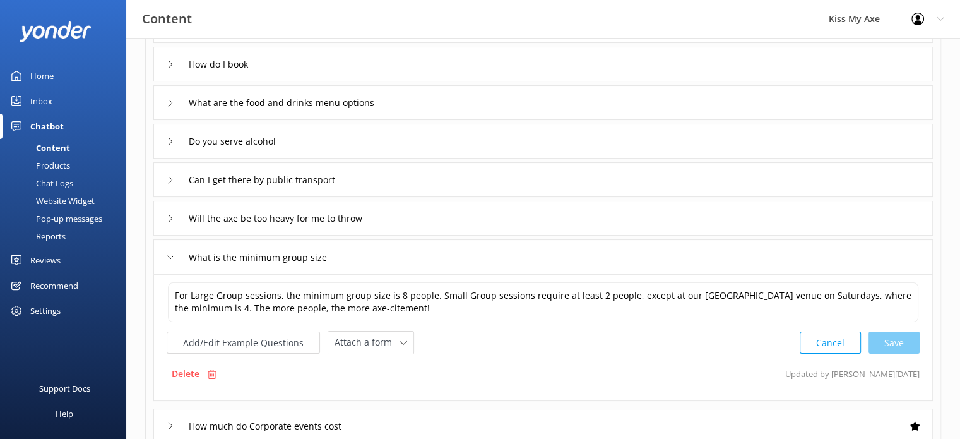
click at [169, 266] on div "What is the minimum group size" at bounding box center [250, 257] width 167 height 21
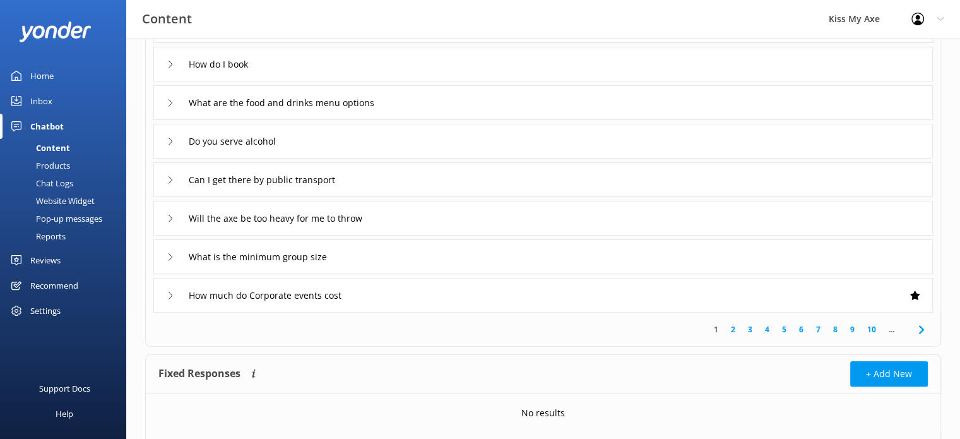
click at [171, 295] on icon at bounding box center [171, 296] width 8 height 8
